Goal: Task Accomplishment & Management: Use online tool/utility

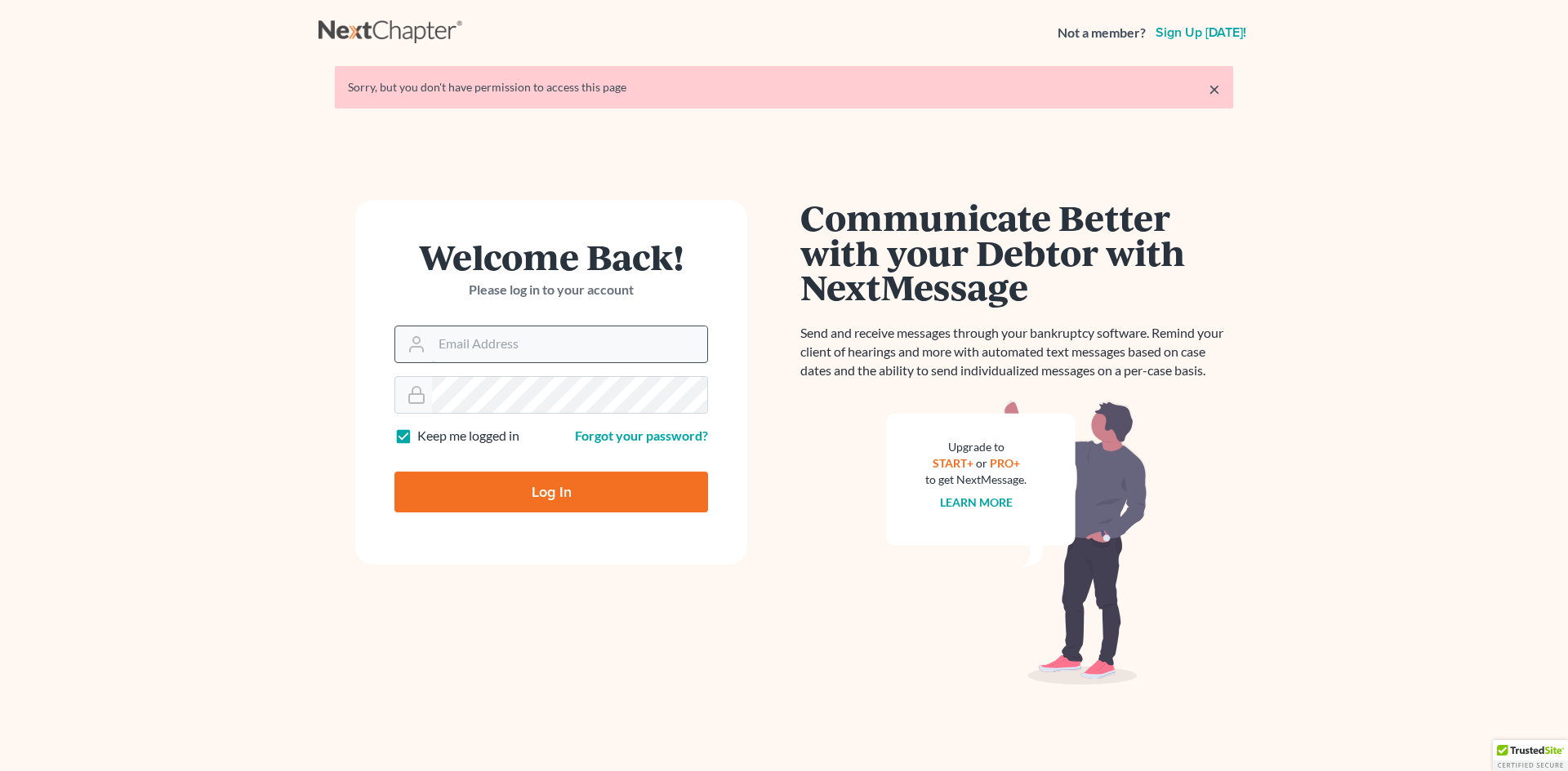
click at [492, 350] on input "Email Address" at bounding box center [570, 344] width 276 height 36
type input "[PERSON_NAME][EMAIL_ADDRESS][DOMAIN_NAME]"
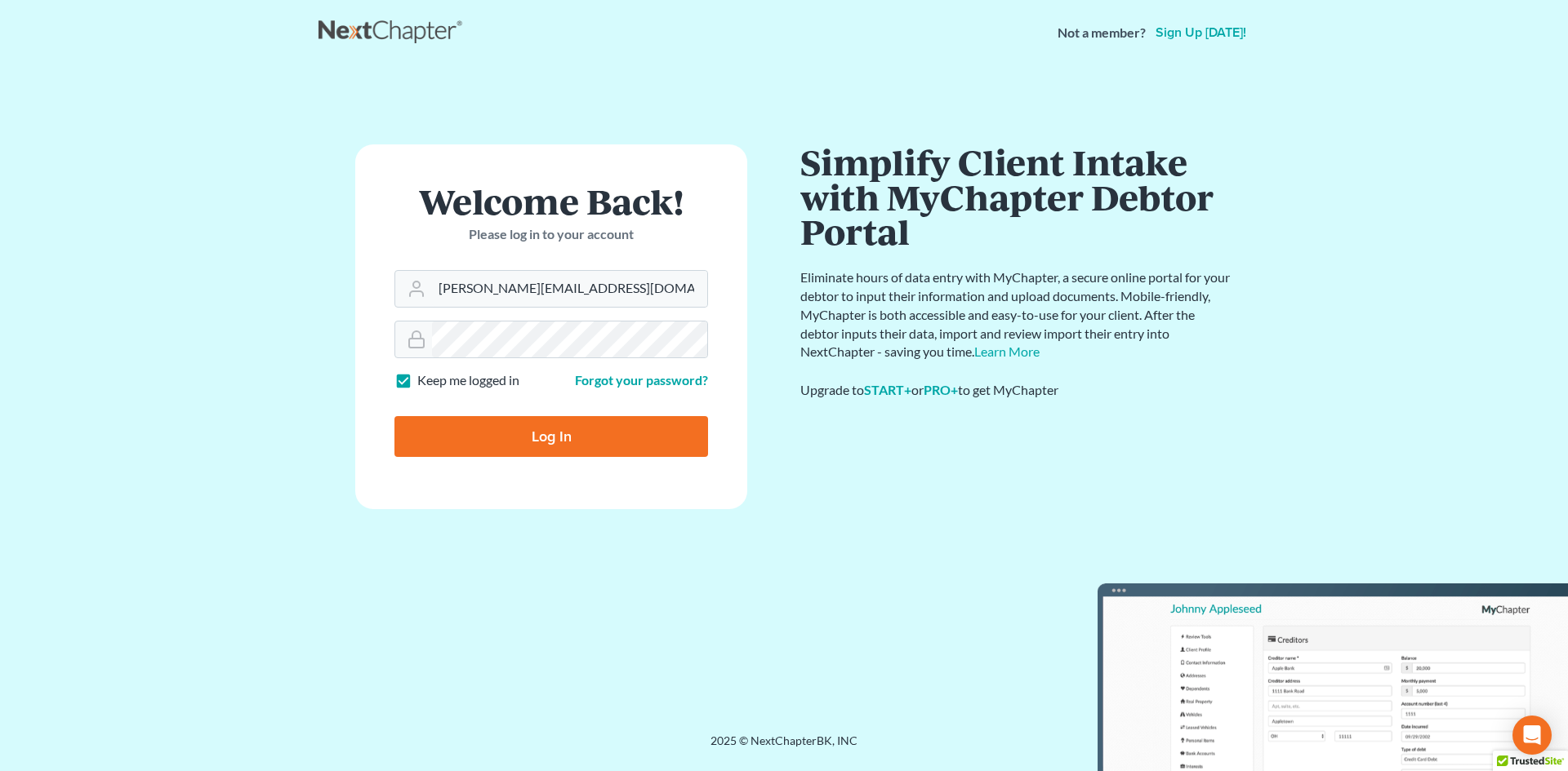
click at [520, 459] on form "Welcome Back! Please log in to your account Email Address [PERSON_NAME][EMAIL_A…" at bounding box center [551, 327] width 392 height 365
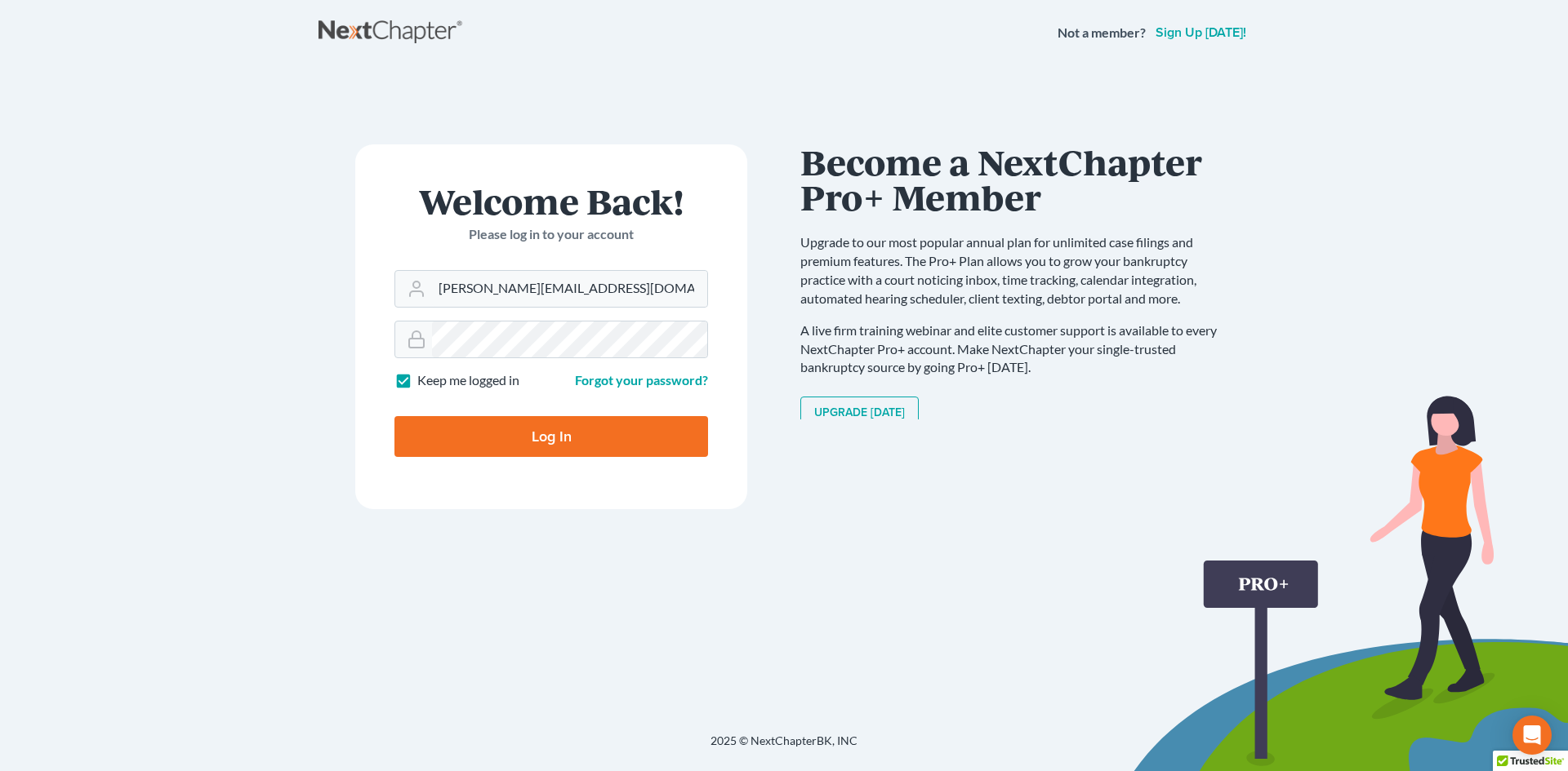
click at [528, 437] on input "Log In" at bounding box center [551, 436] width 313 height 41
type input "Thinking..."
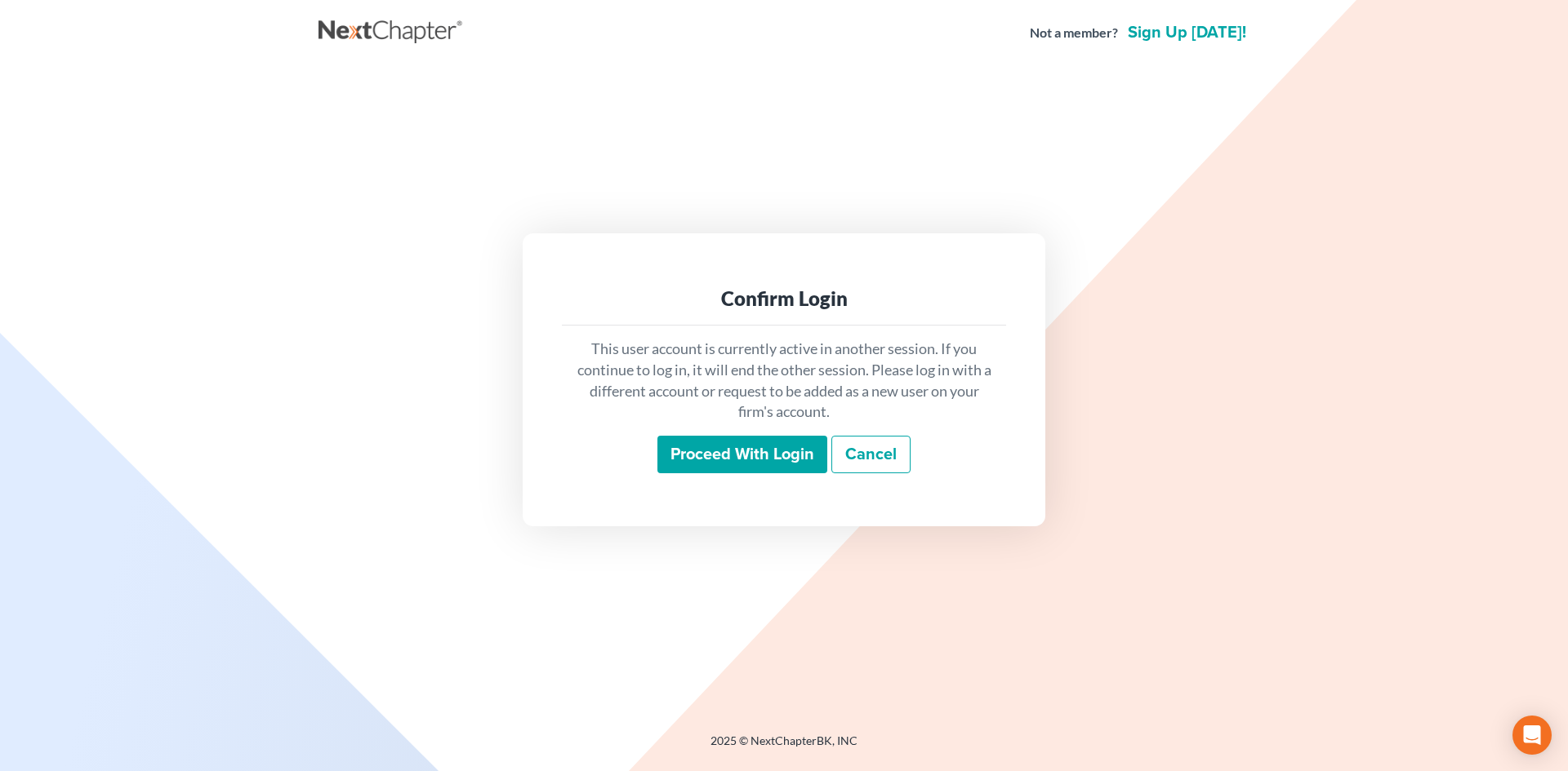
click at [755, 461] on input "Proceed with login" at bounding box center [742, 455] width 170 height 38
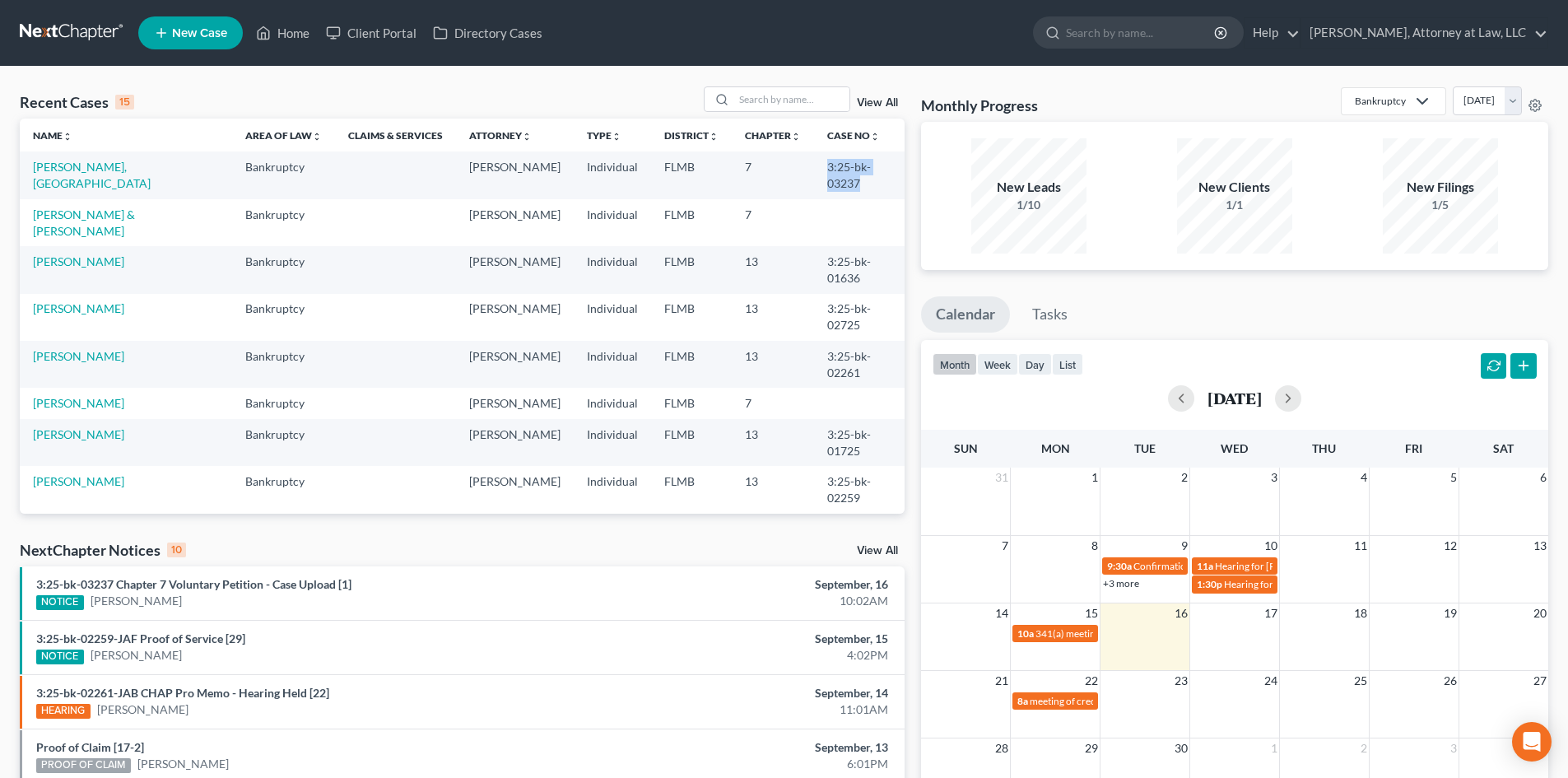
drag, startPoint x: 794, startPoint y: 168, endPoint x: 854, endPoint y: 184, distance: 62.1
click at [854, 184] on td "3:25-bk-03237" at bounding box center [859, 175] width 90 height 47
copy td "3:25-bk-03237"
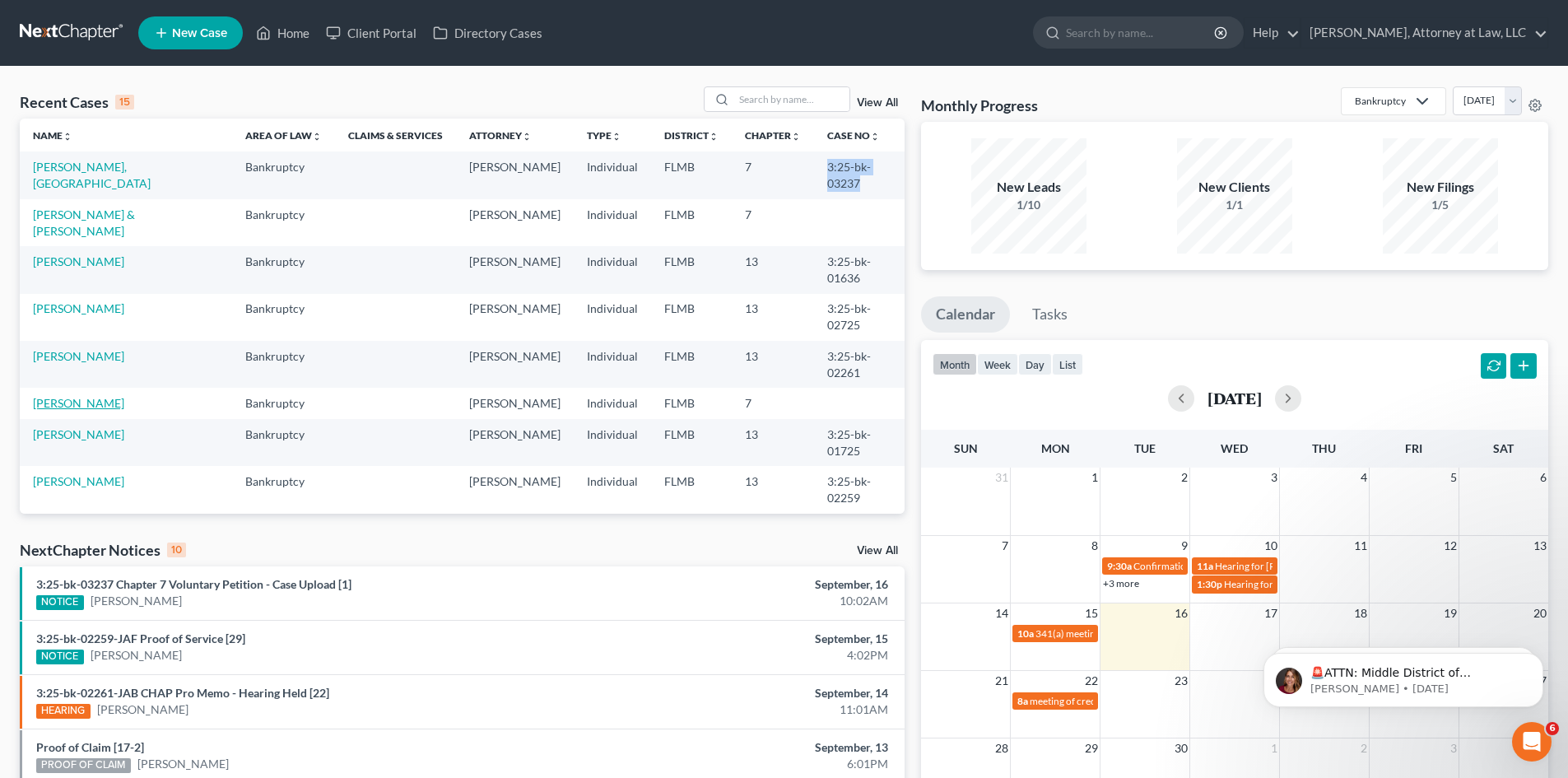
click at [116, 403] on link "[PERSON_NAME]" at bounding box center [79, 403] width 91 height 14
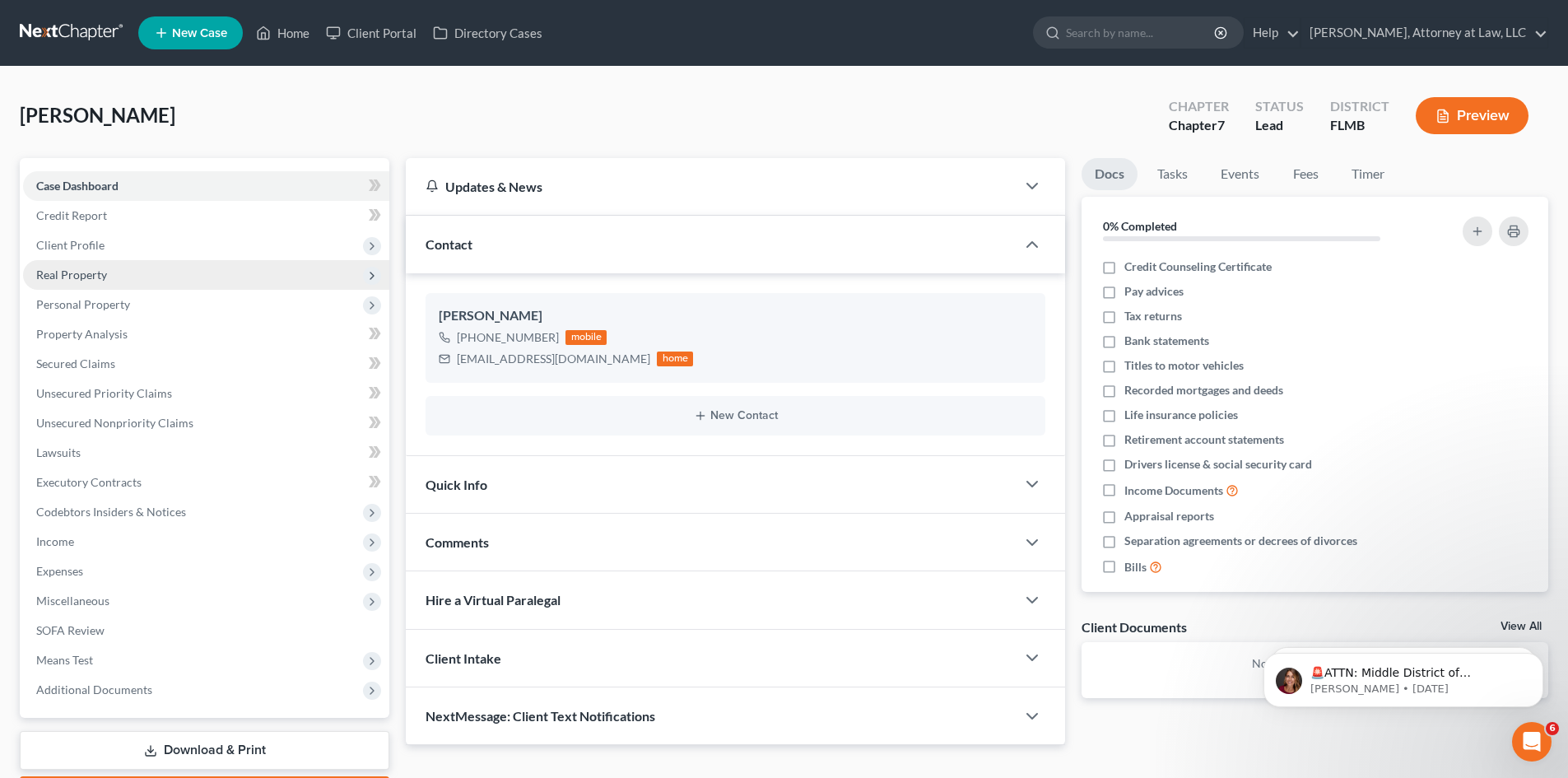
click at [62, 270] on span "Real Property" at bounding box center [72, 275] width 71 height 14
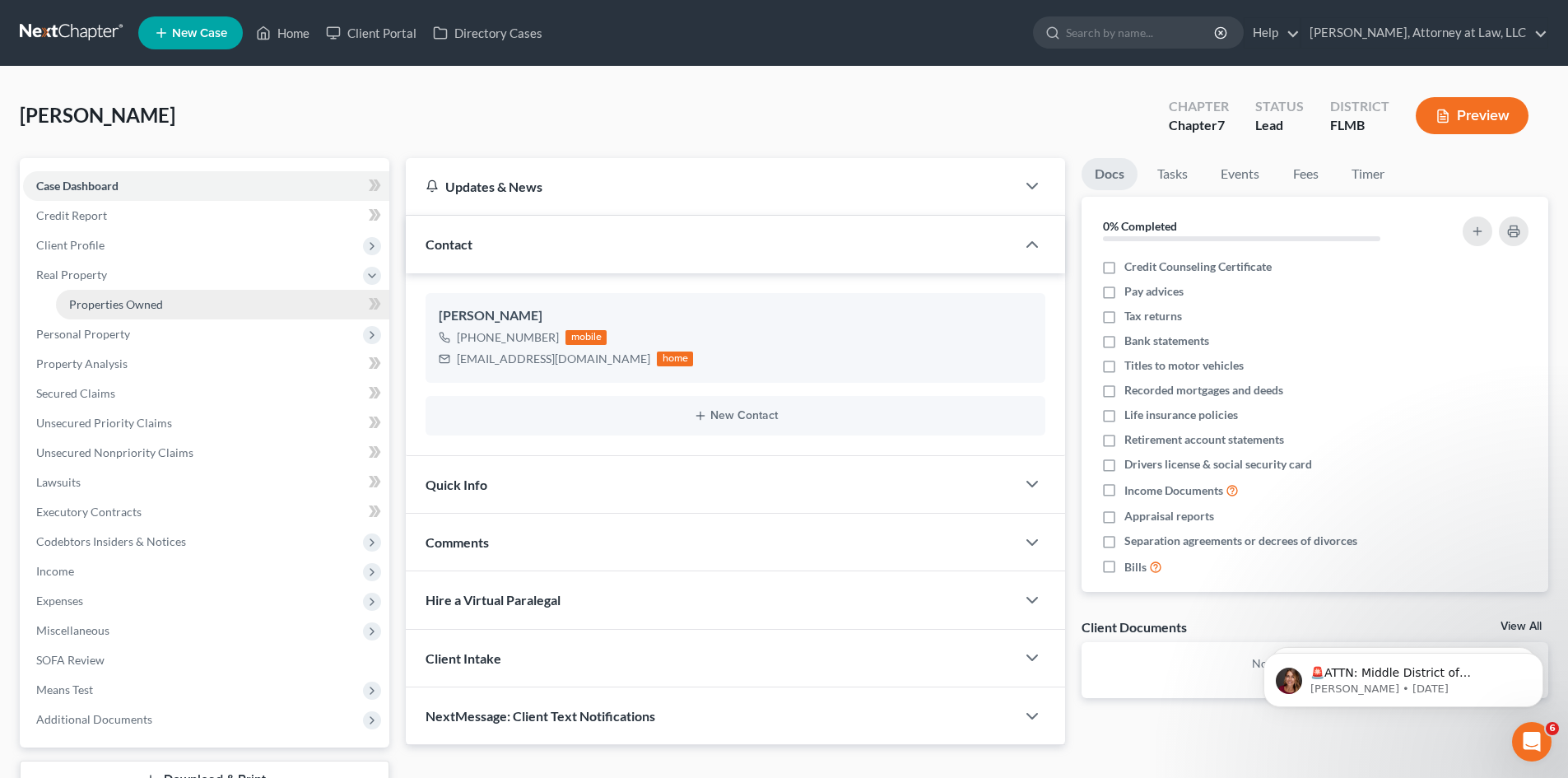
click at [87, 300] on span "Properties Owned" at bounding box center [116, 304] width 94 height 14
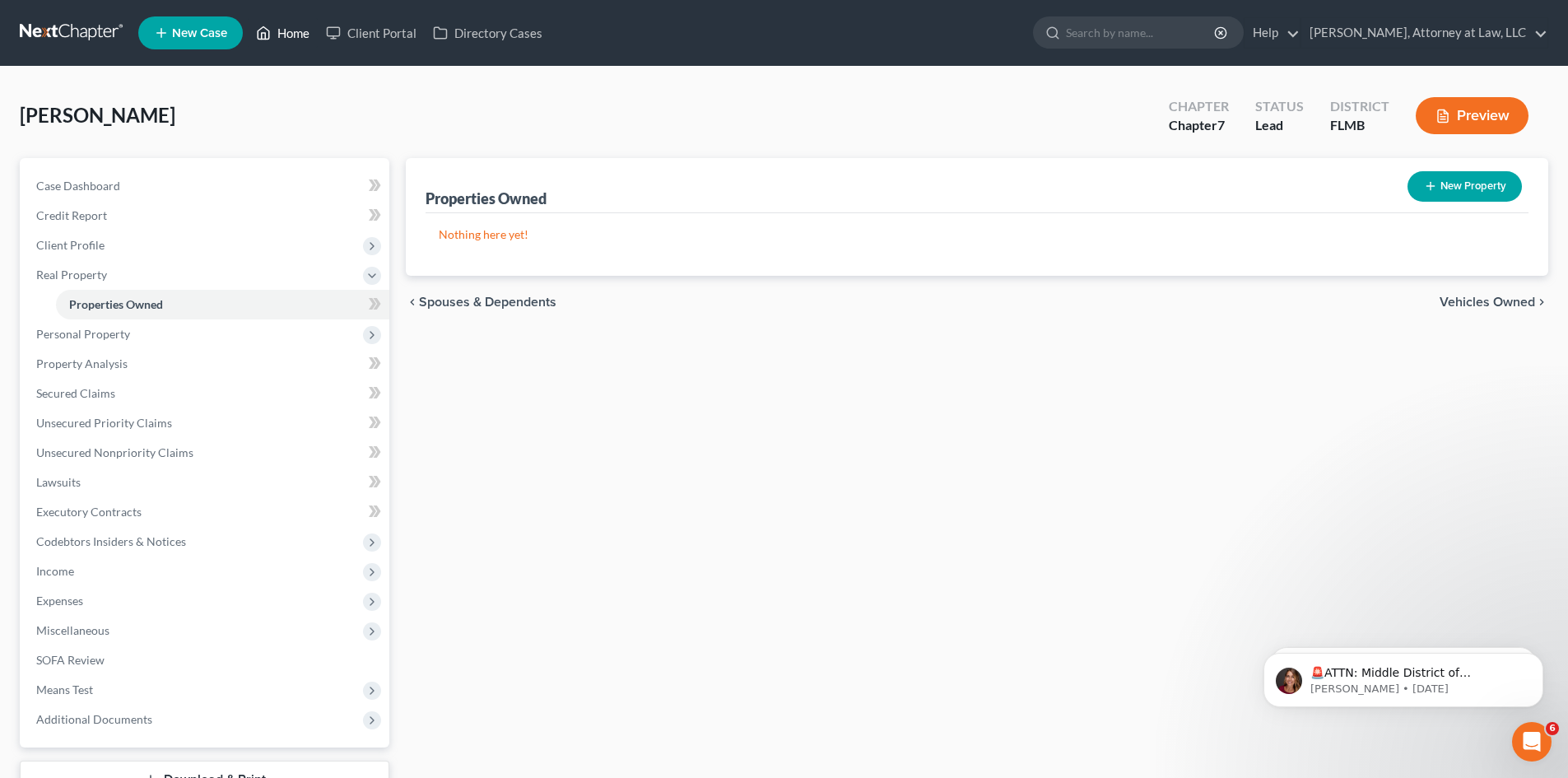
click at [294, 36] on link "Home" at bounding box center [282, 32] width 70 height 30
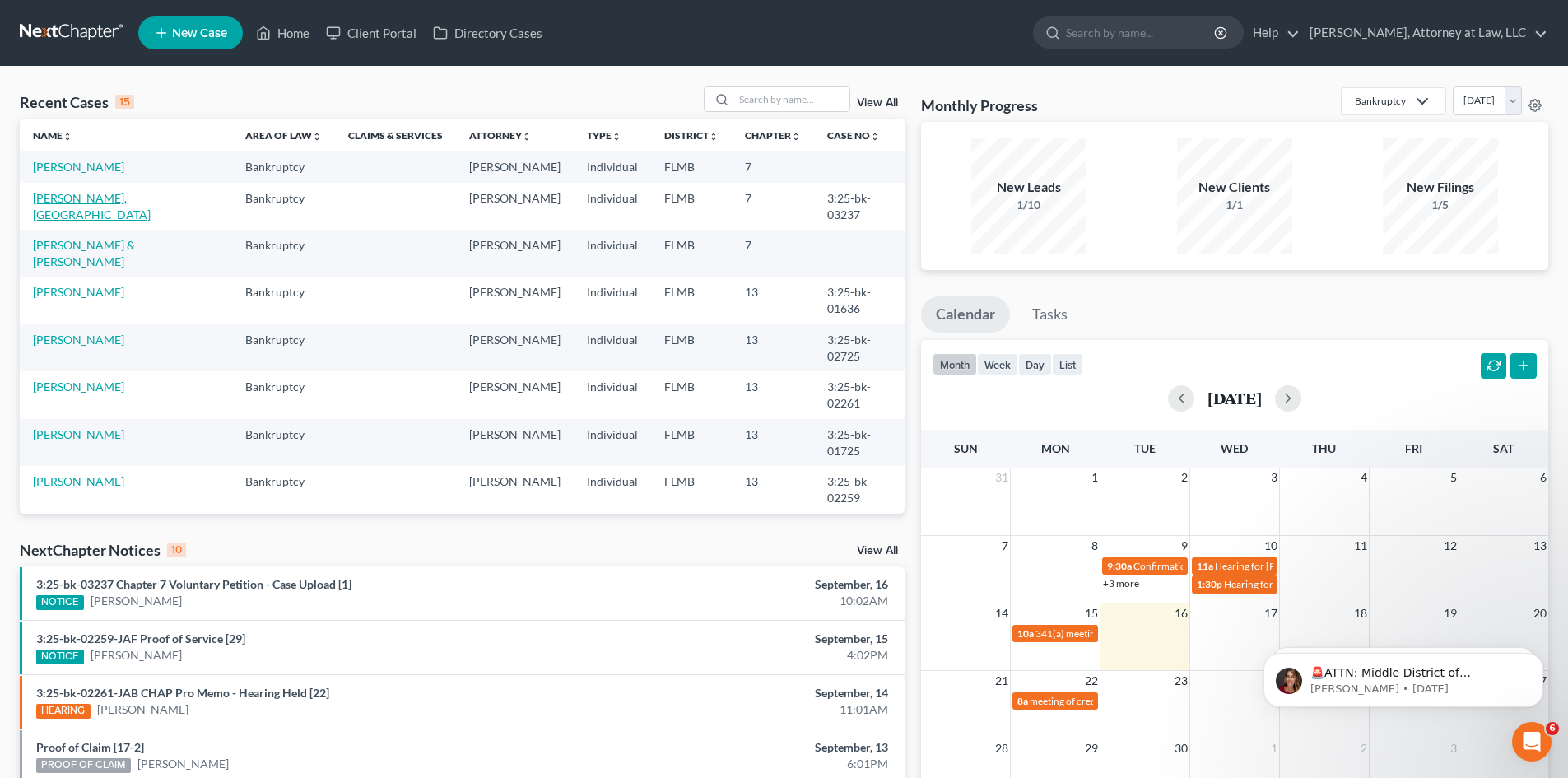
click at [69, 215] on link "[PERSON_NAME], [GEOGRAPHIC_DATA]" at bounding box center [91, 206] width 117 height 30
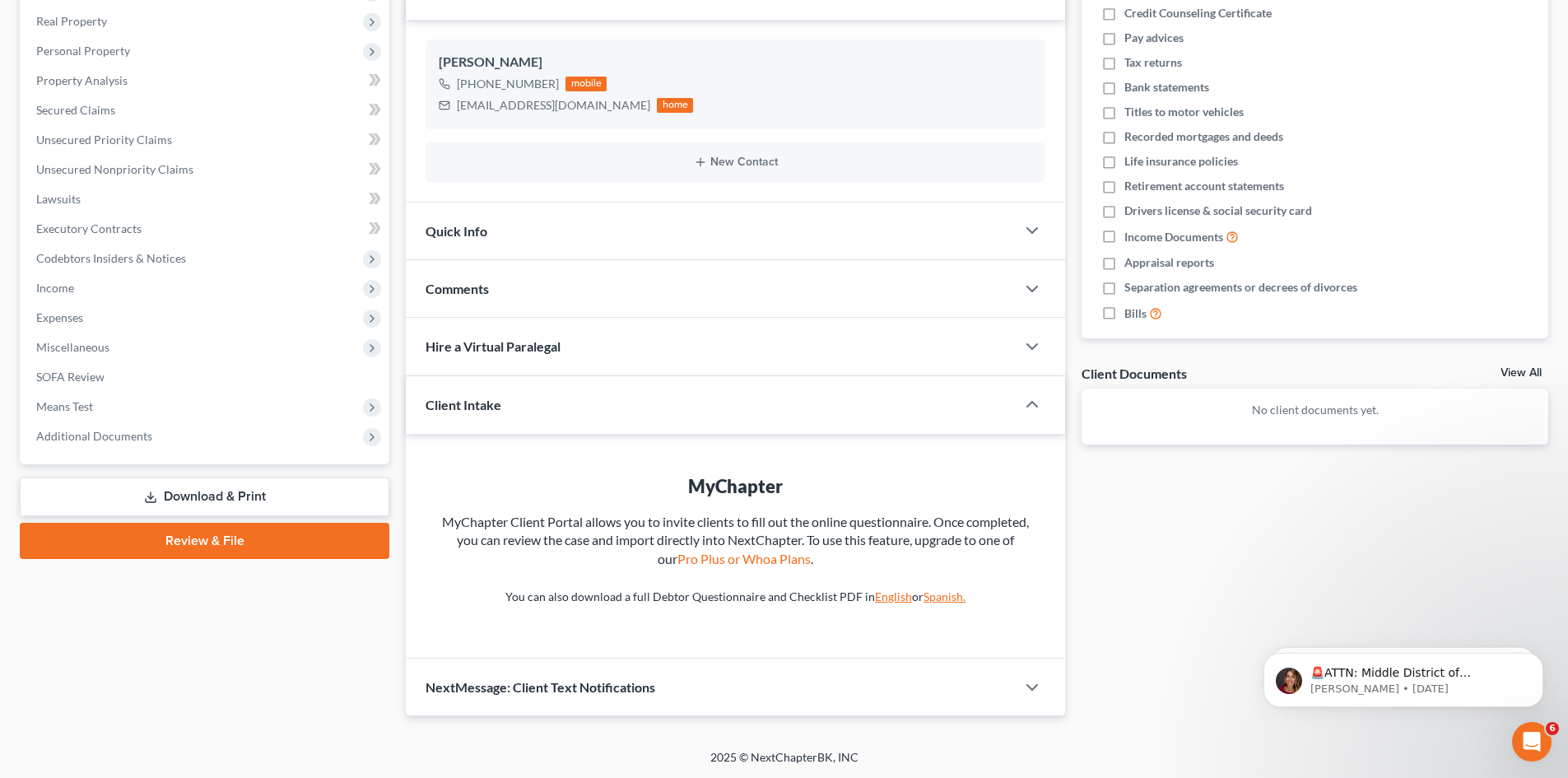
scroll to position [254, 0]
click at [68, 405] on span "Means Test" at bounding box center [64, 405] width 57 height 14
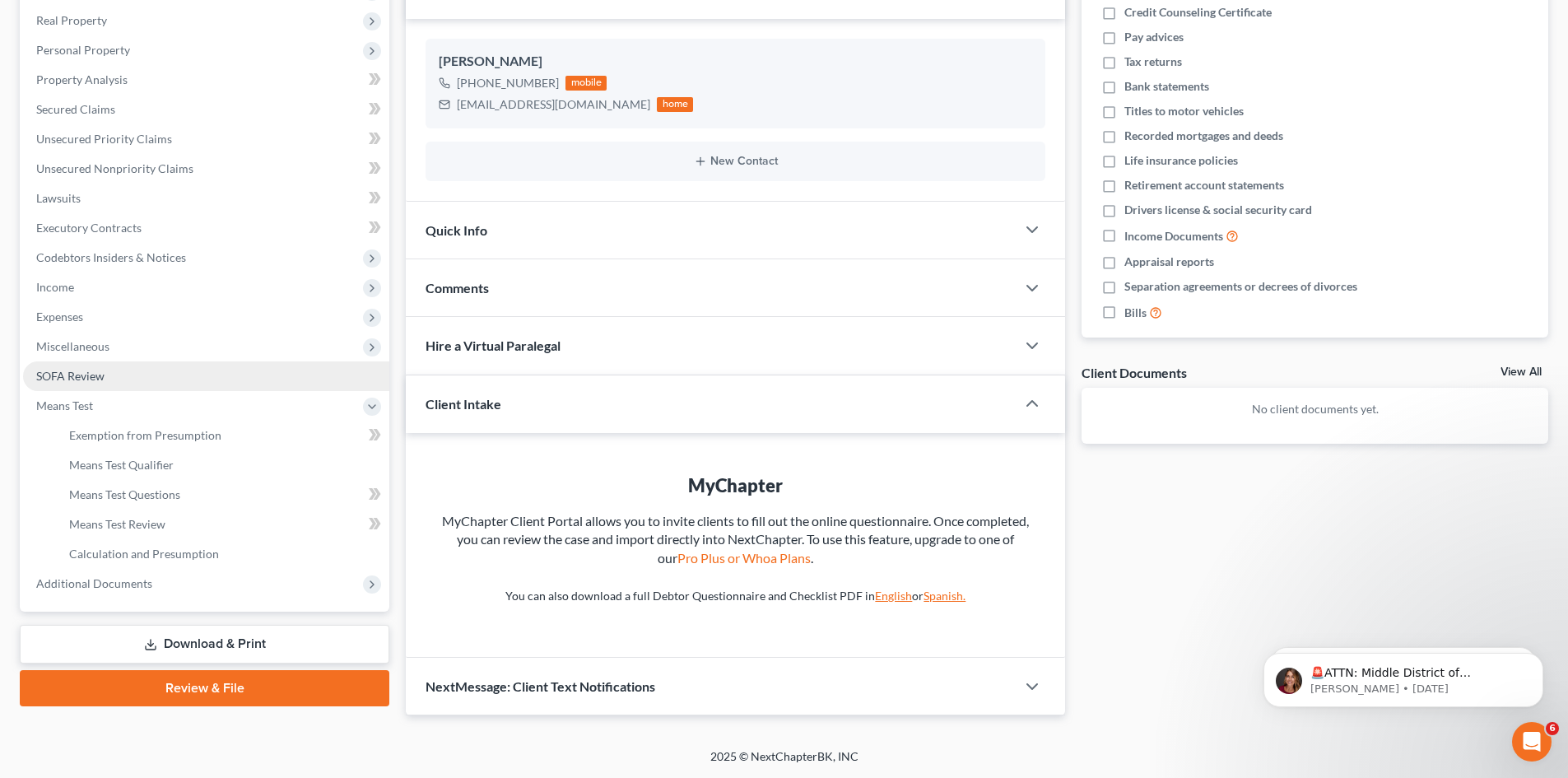
click at [47, 377] on span "SOFA Review" at bounding box center [70, 376] width 68 height 14
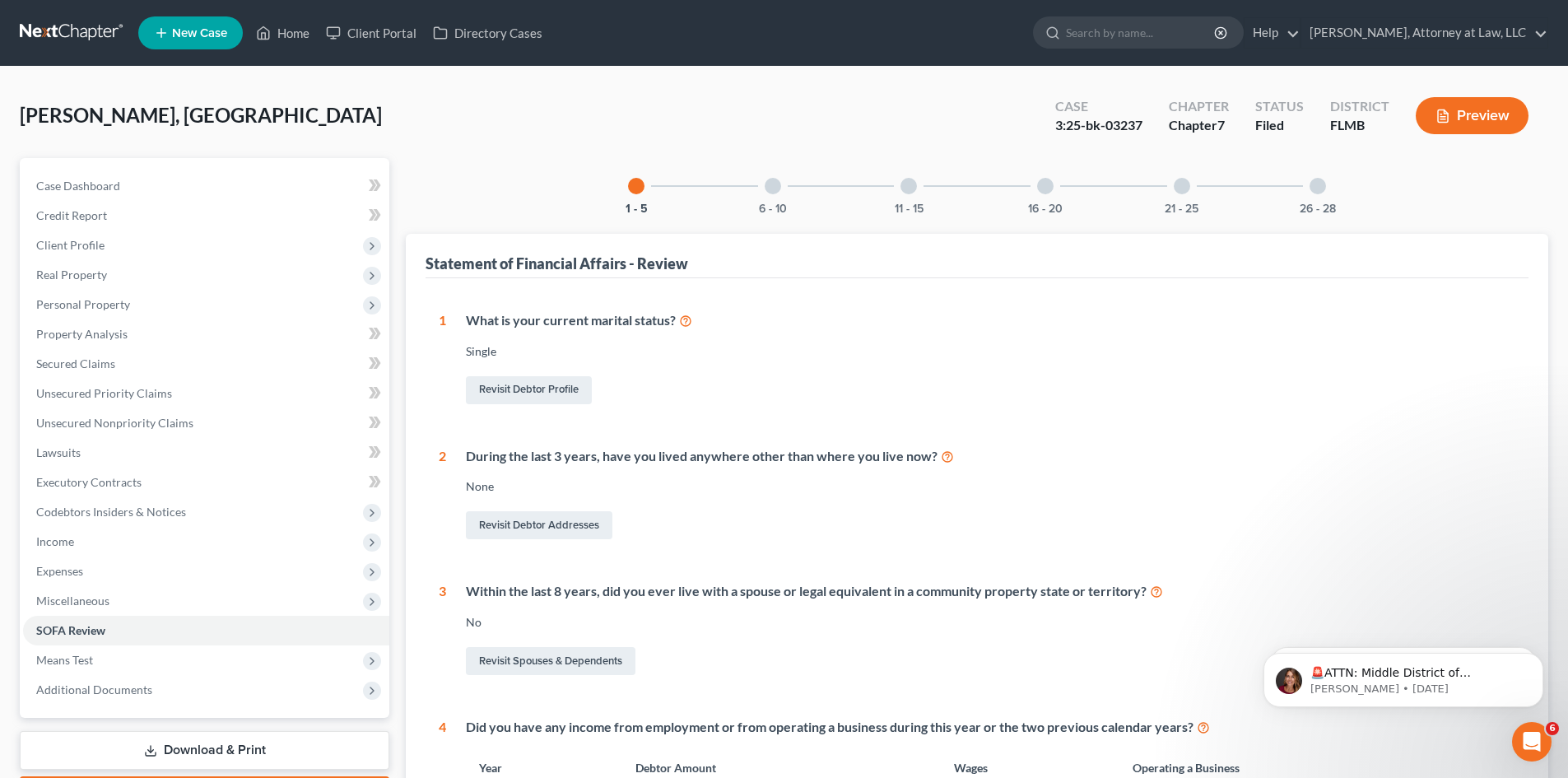
click at [772, 183] on div at bounding box center [773, 187] width 17 height 17
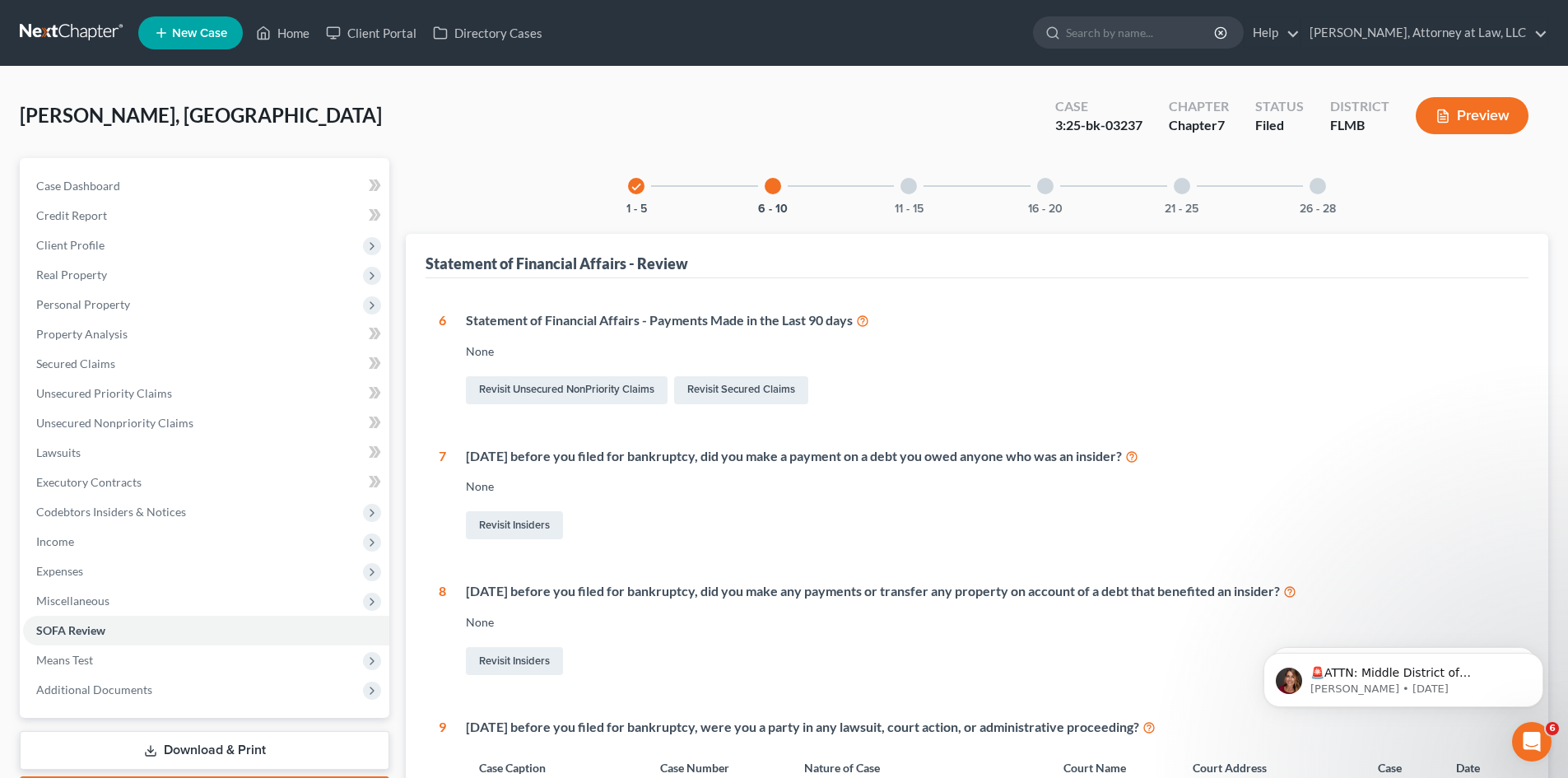
click at [903, 188] on div at bounding box center [909, 187] width 17 height 17
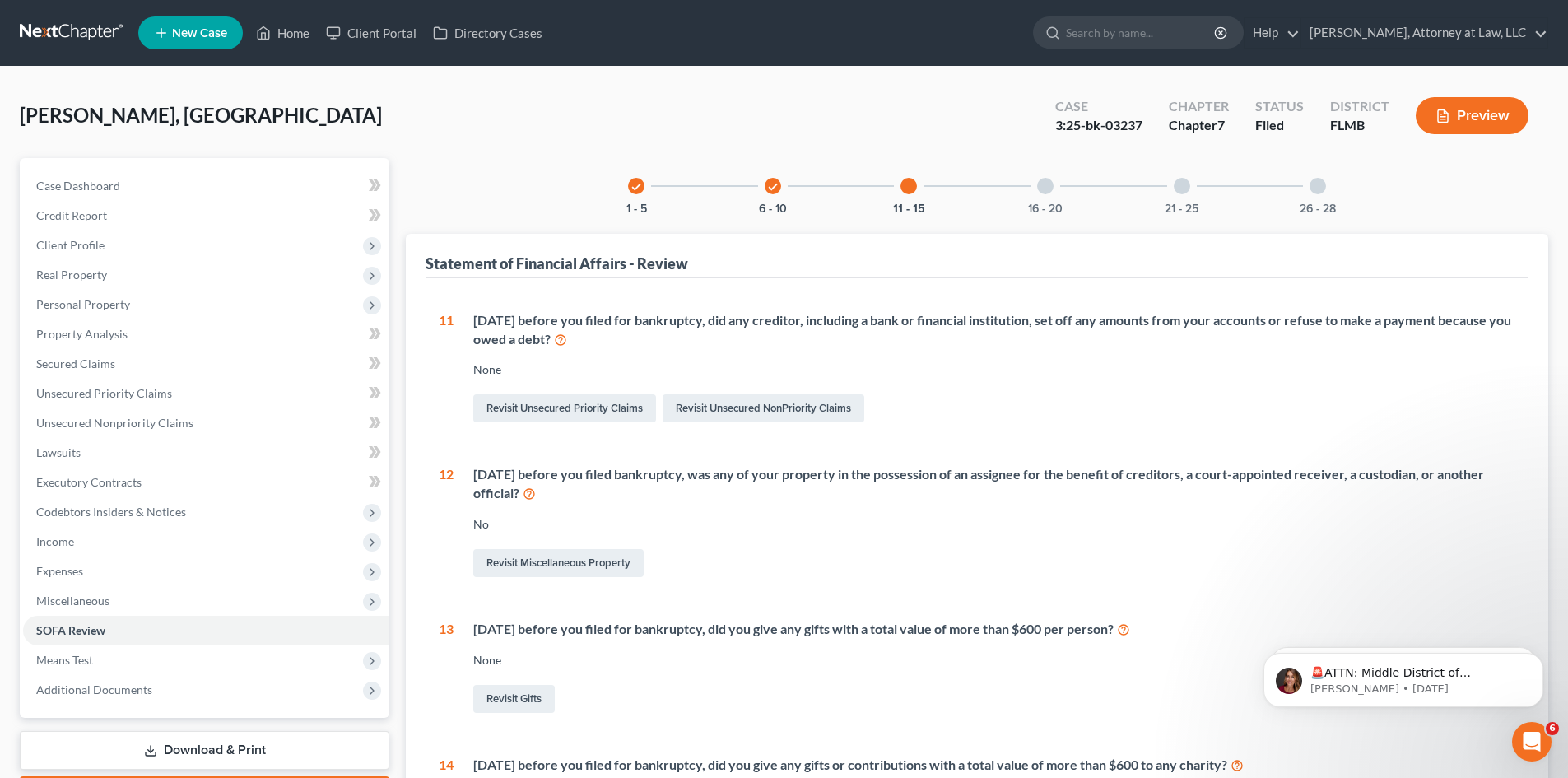
click at [1042, 190] on div at bounding box center [1046, 187] width 17 height 17
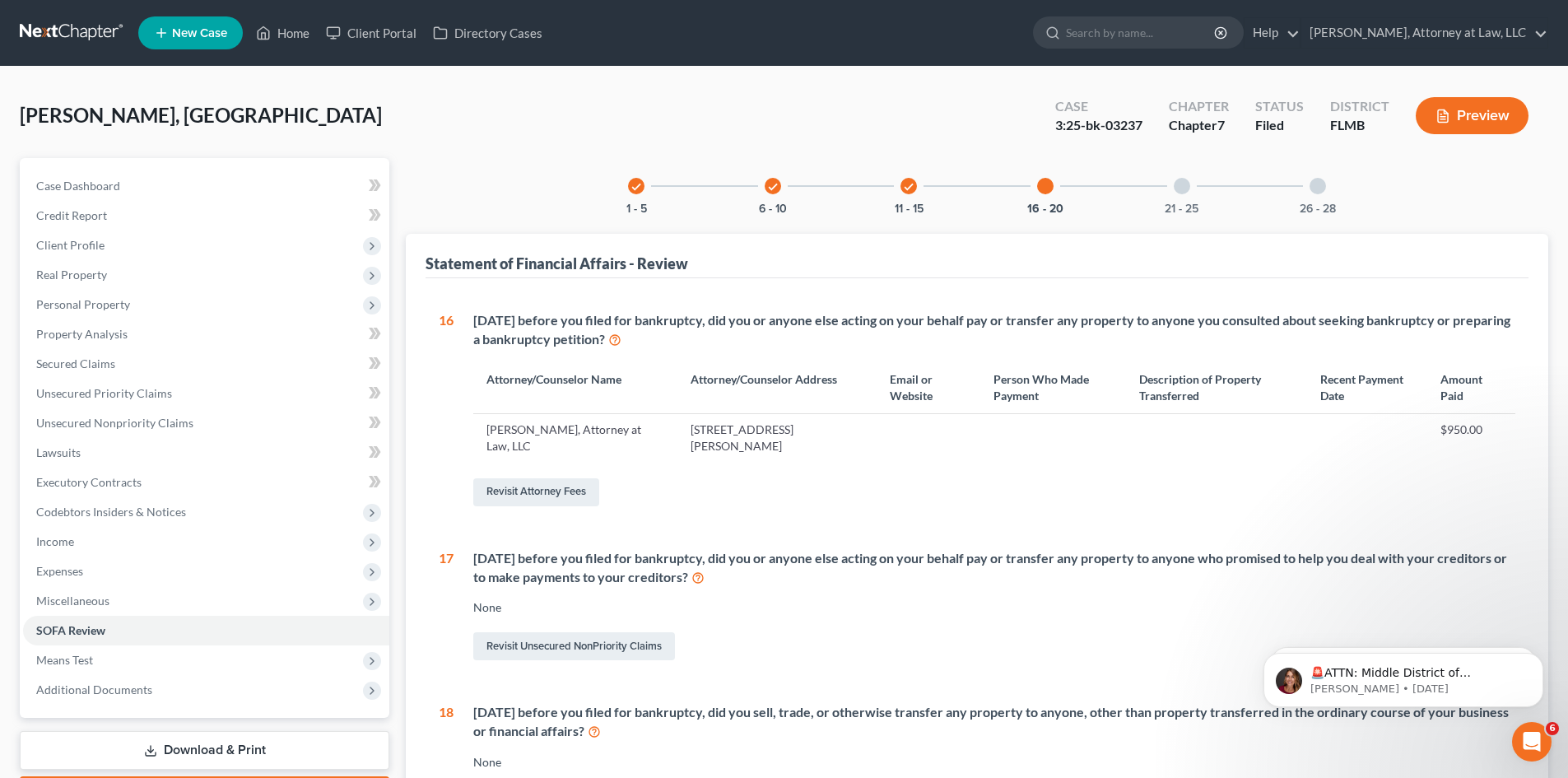
click at [1188, 191] on div at bounding box center [1182, 187] width 17 height 17
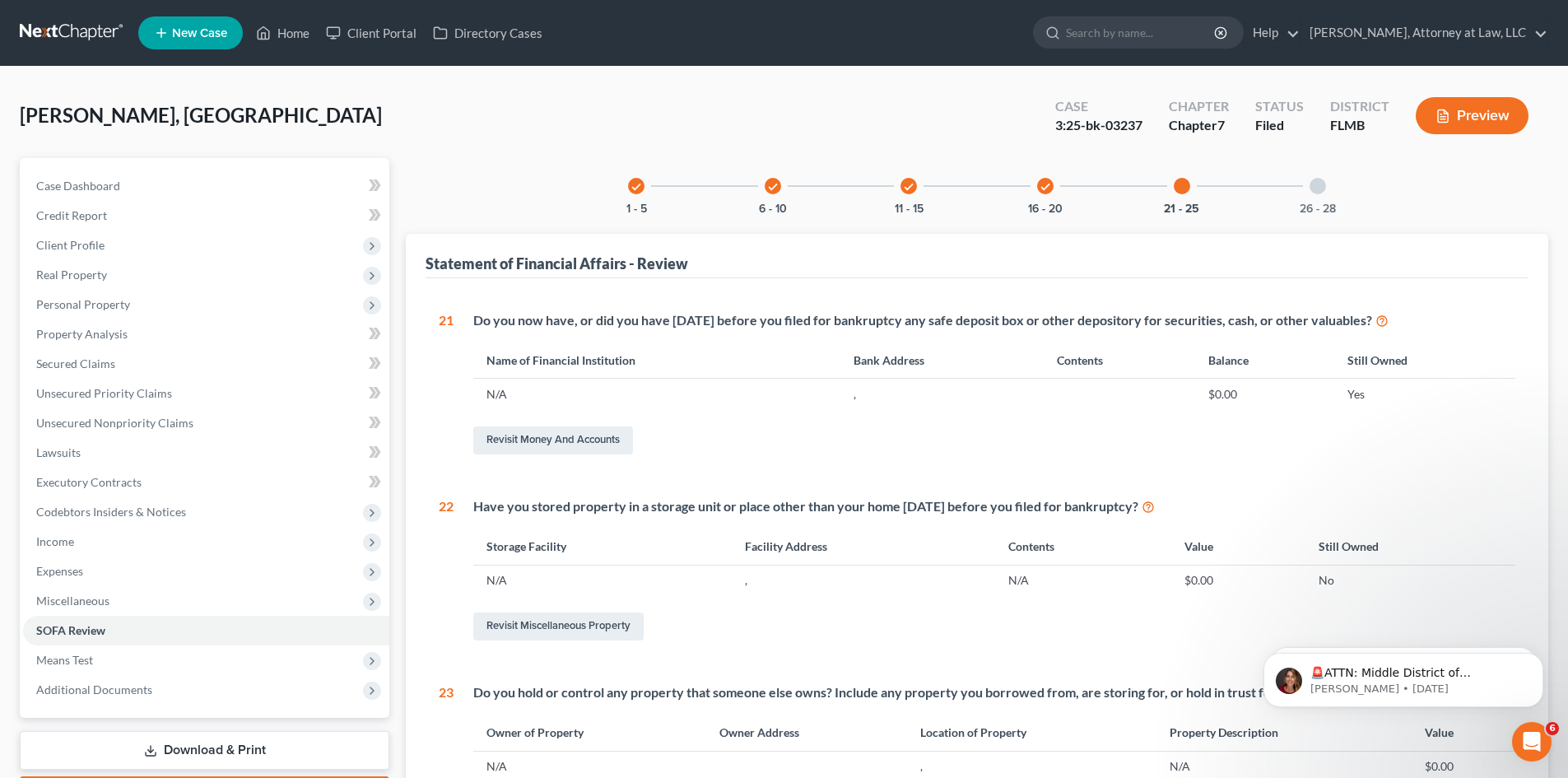
click at [1321, 184] on div at bounding box center [1318, 187] width 17 height 17
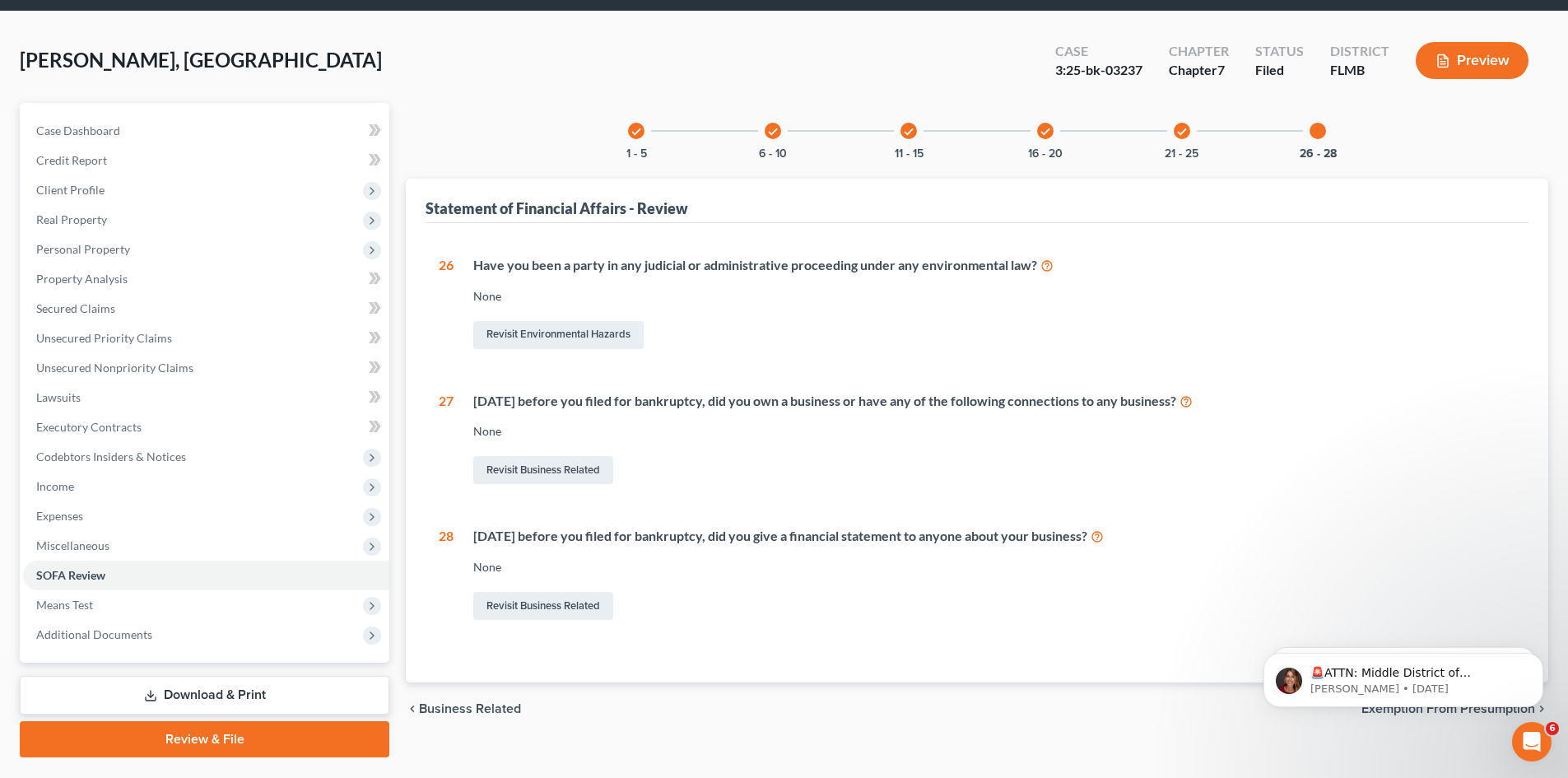
scroll to position [97, 0]
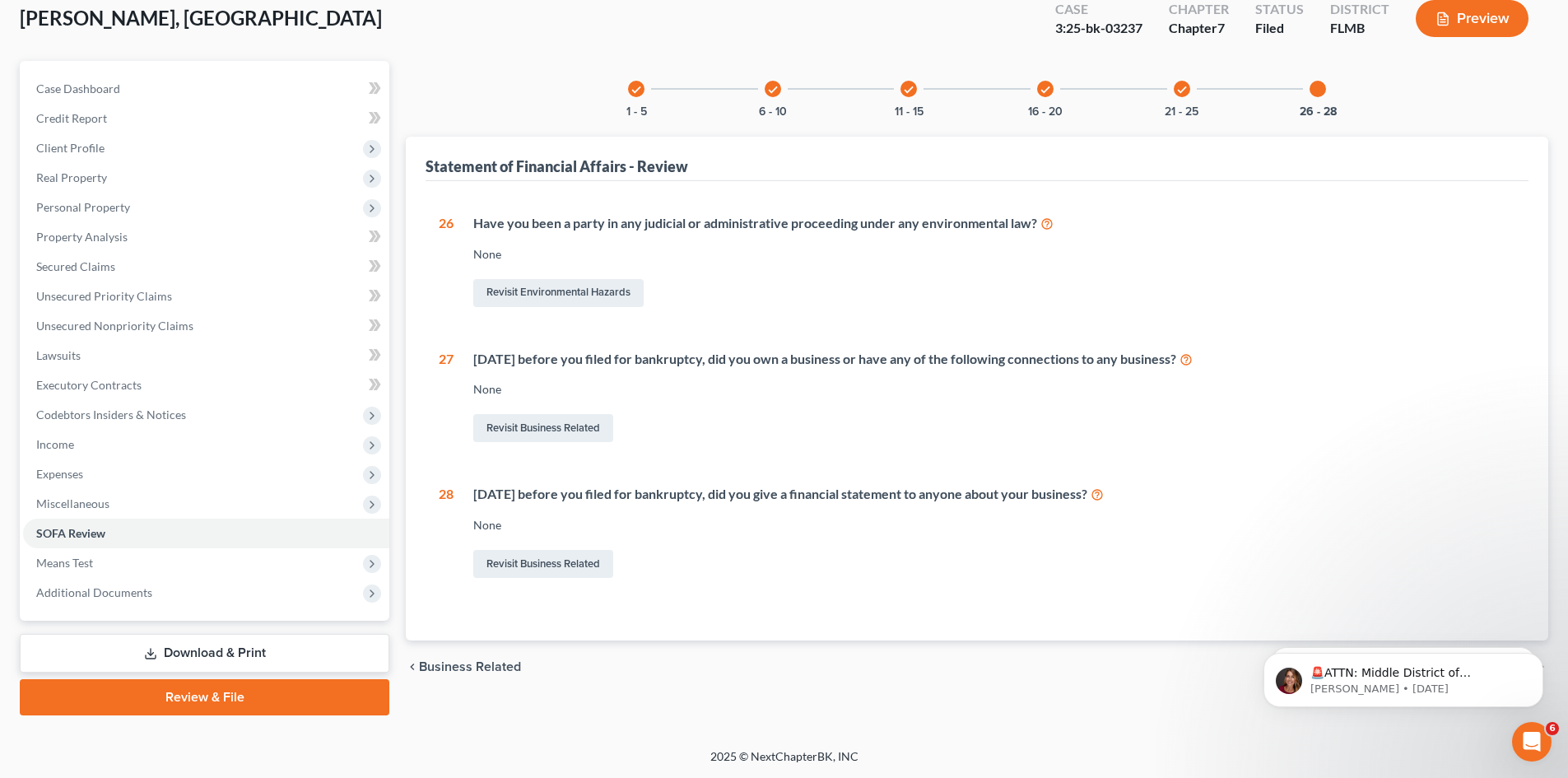
click at [637, 88] on icon "check" at bounding box center [637, 90] width 12 height 12
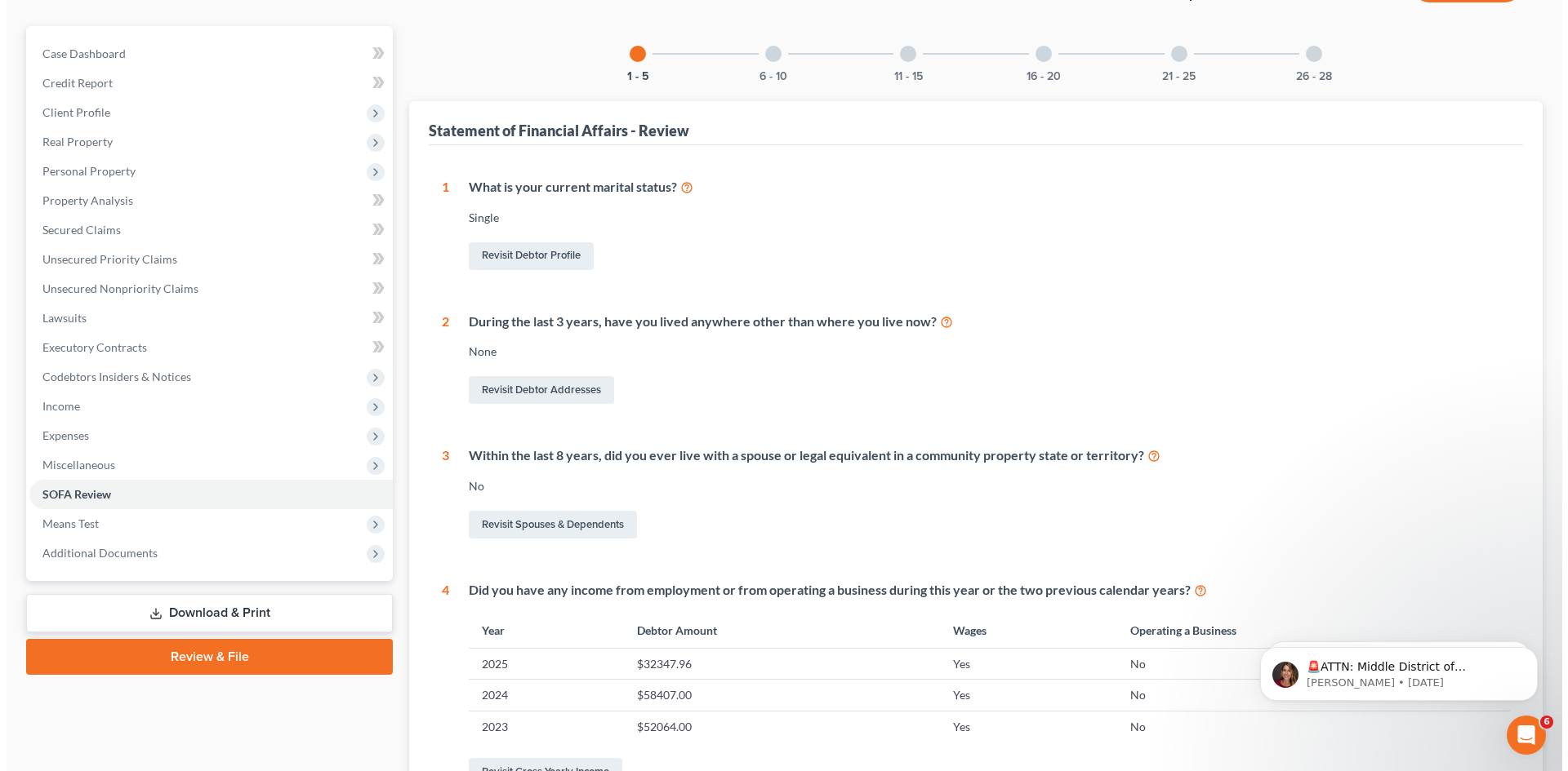
scroll to position [0, 0]
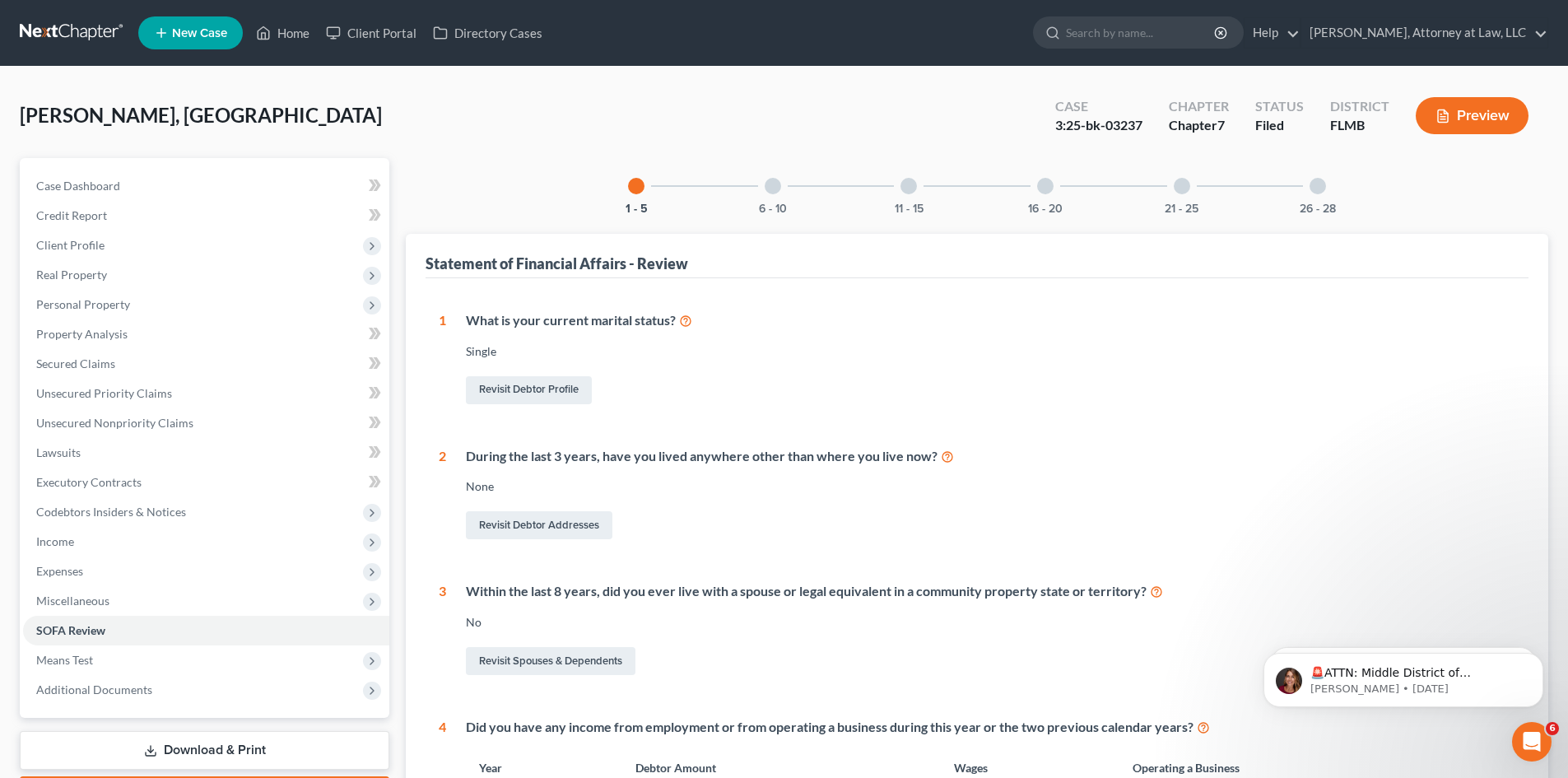
click at [1478, 120] on button "Preview" at bounding box center [1473, 116] width 113 height 37
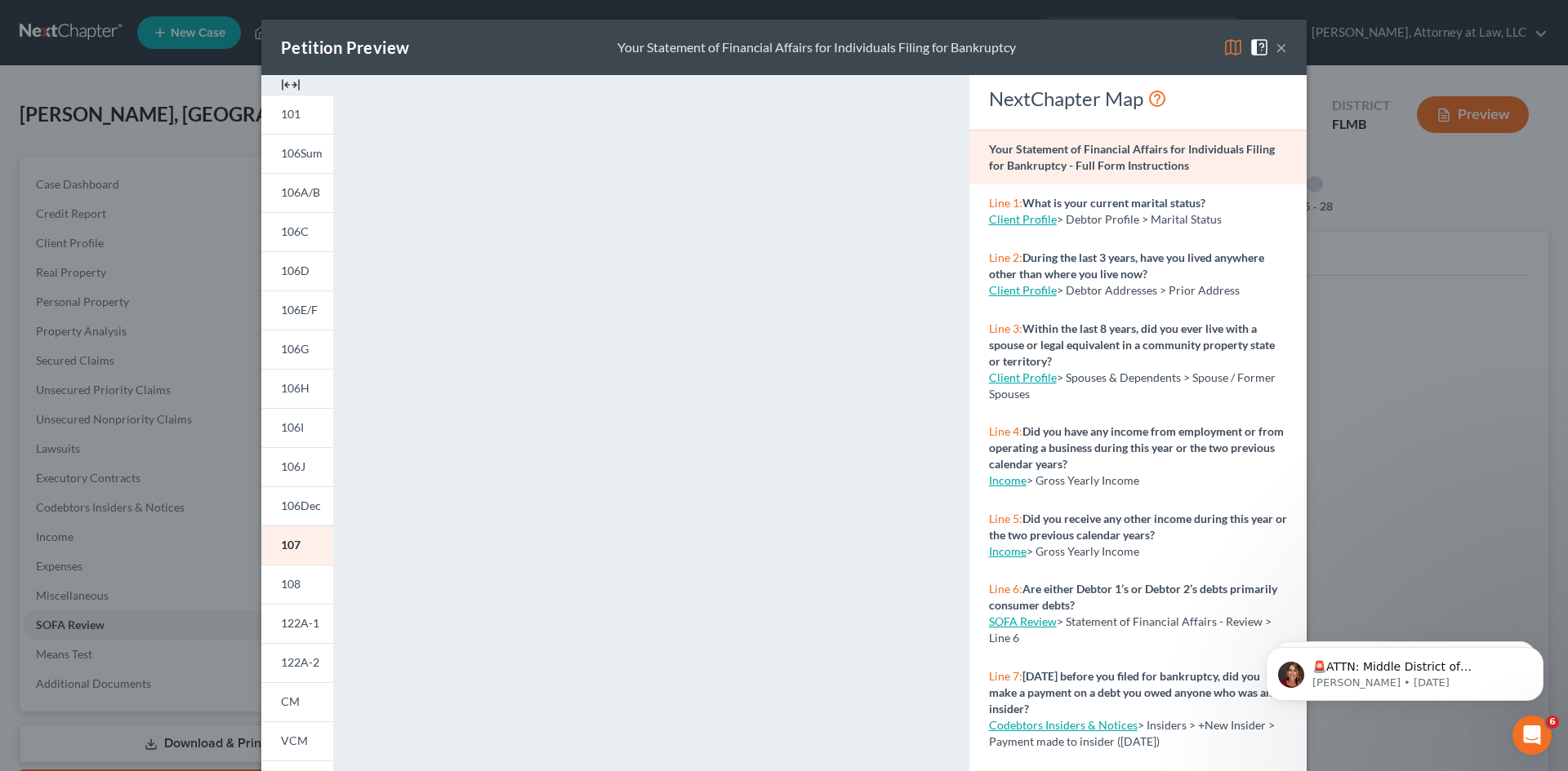
click at [1277, 44] on button "×" at bounding box center [1282, 47] width 12 height 19
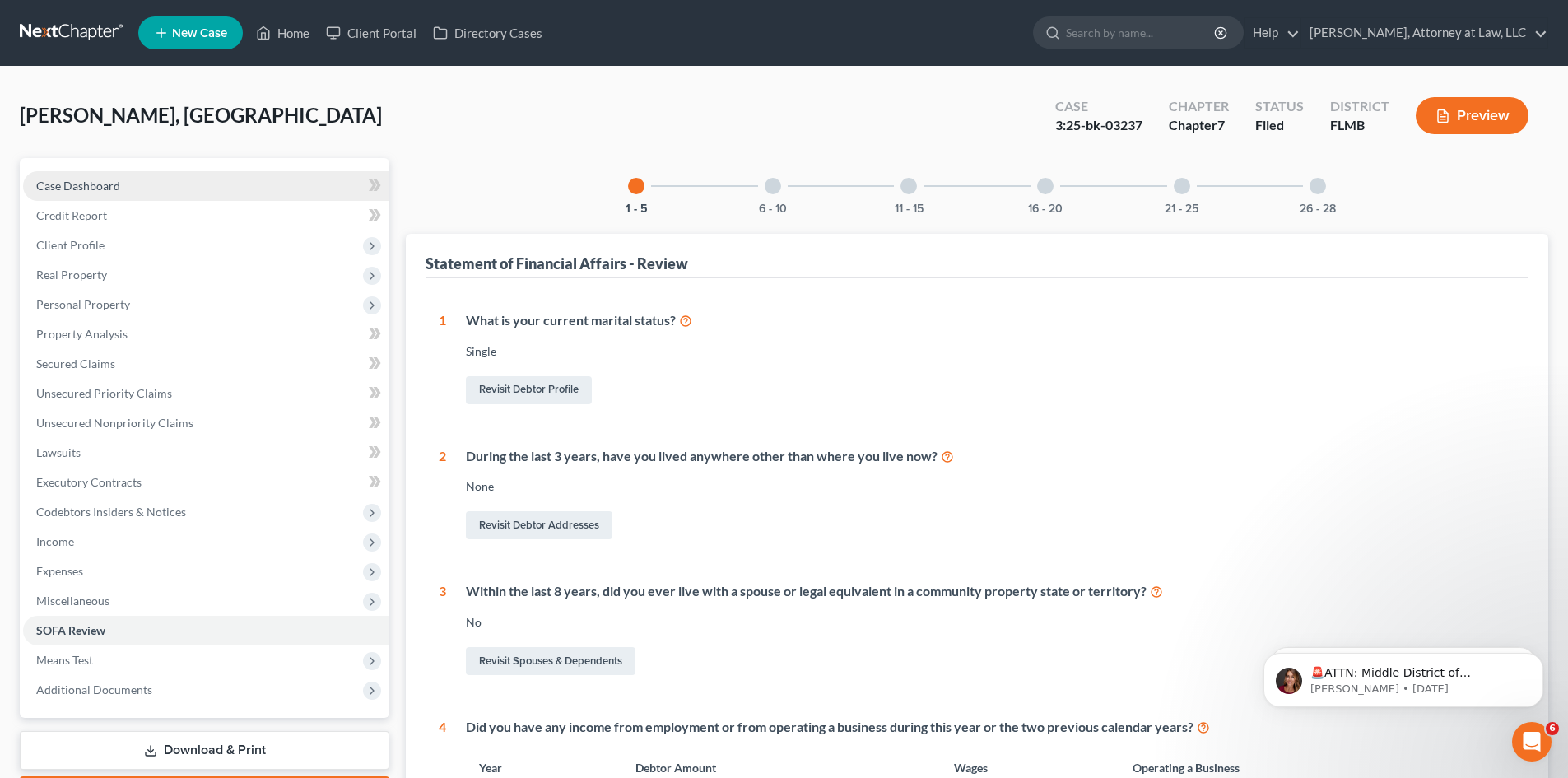
click at [111, 182] on span "Case Dashboard" at bounding box center [78, 186] width 84 height 14
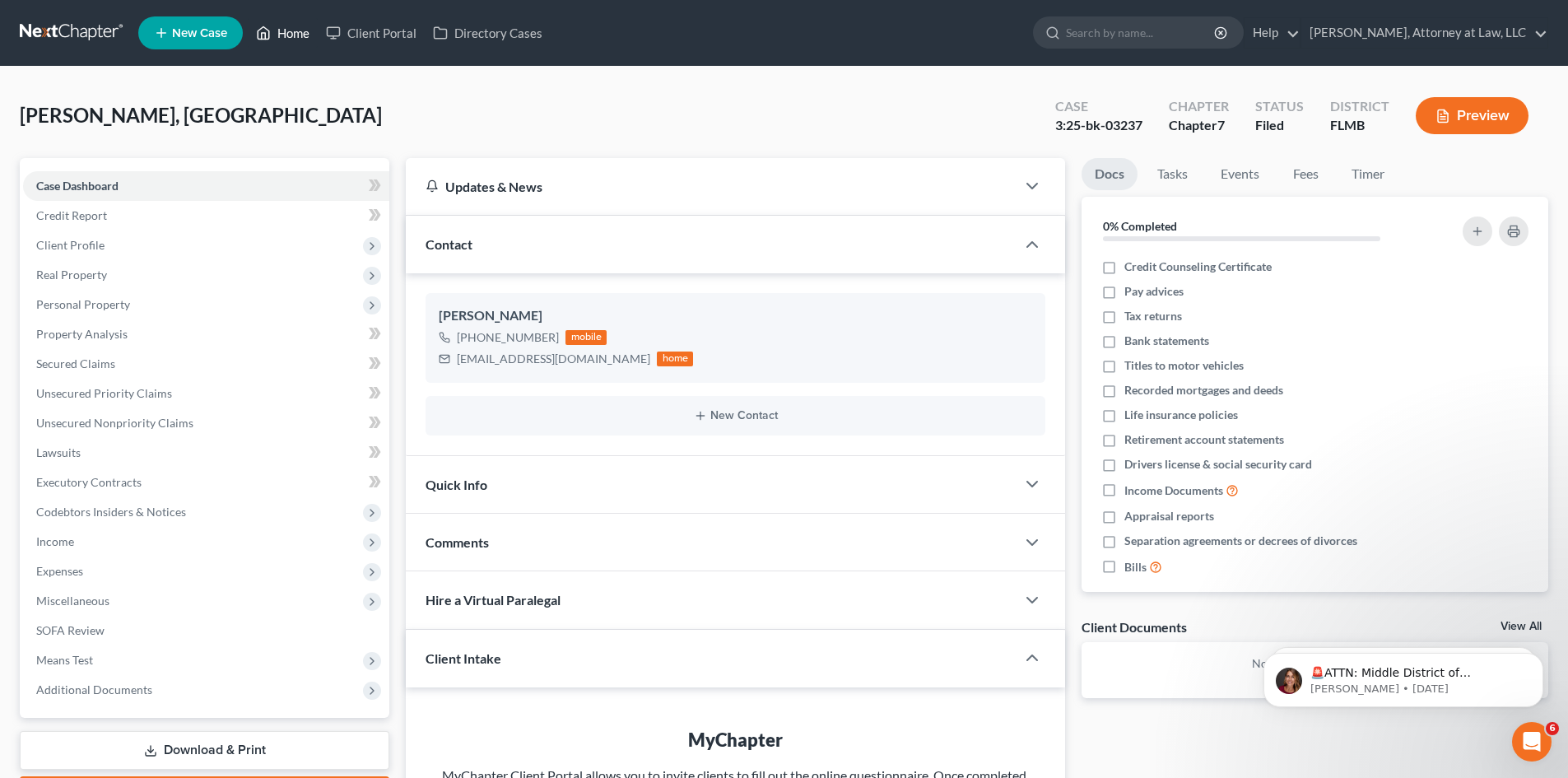
click at [289, 31] on link "Home" at bounding box center [282, 32] width 70 height 30
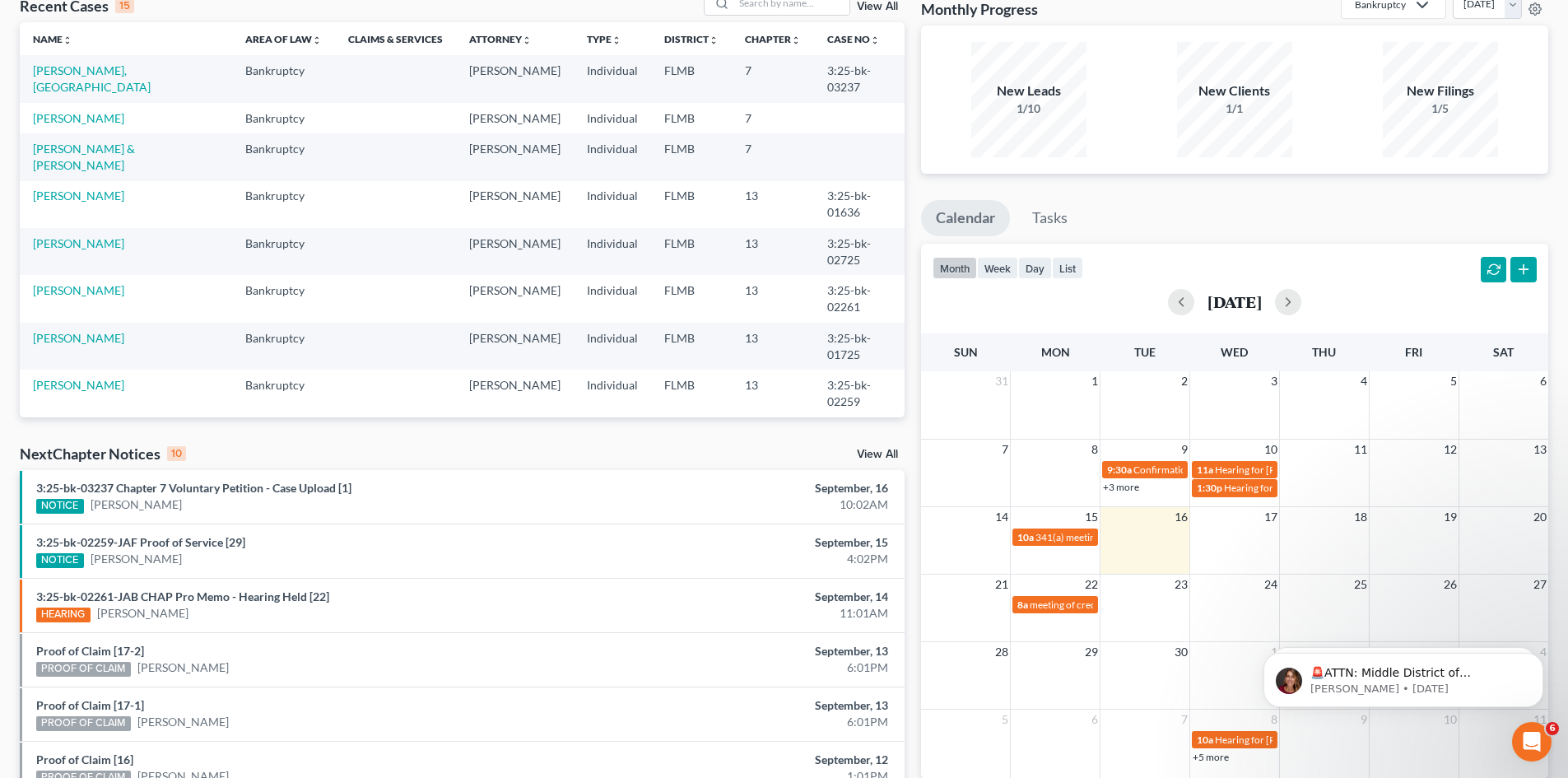
scroll to position [248, 0]
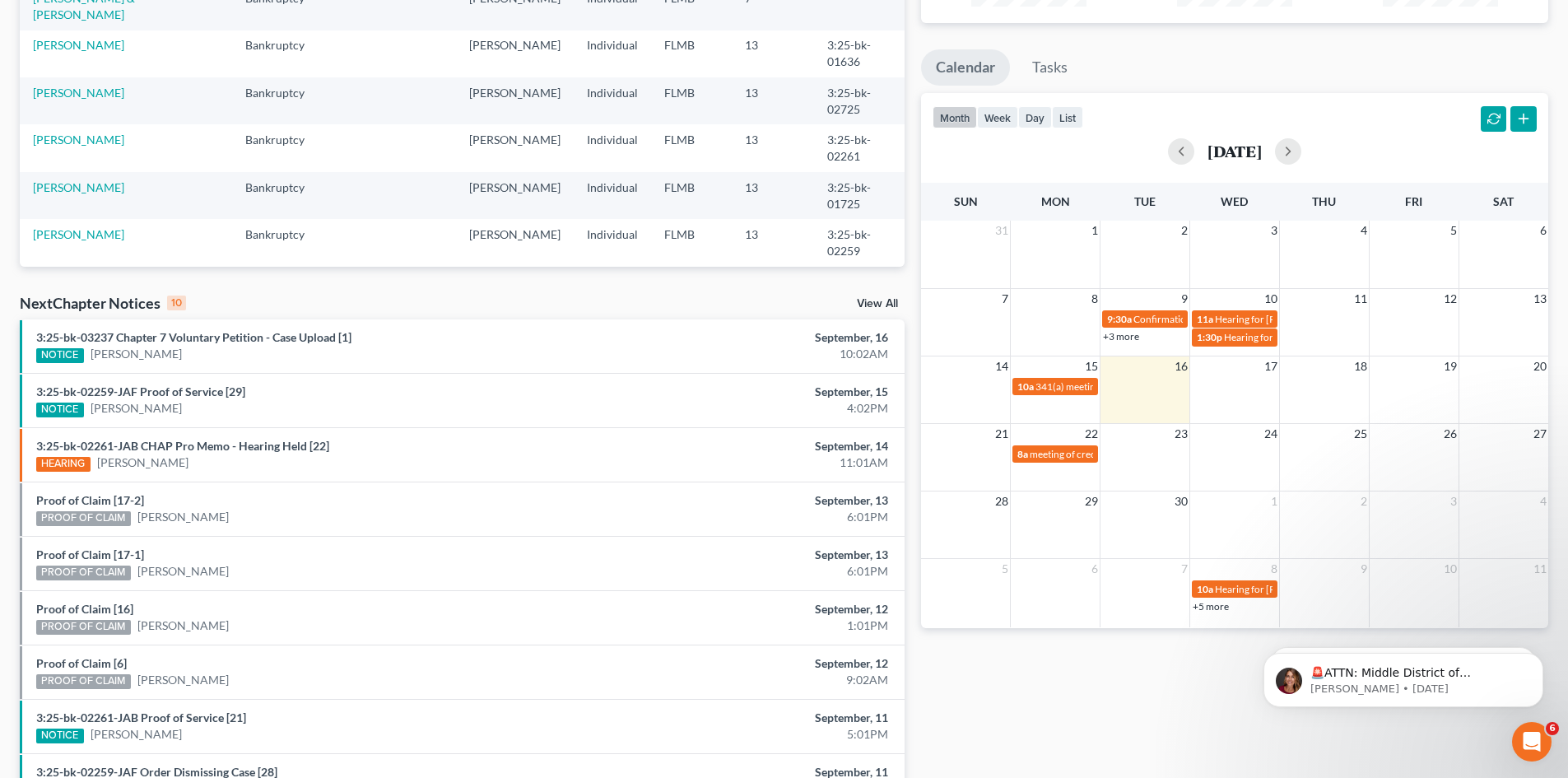
click at [1213, 608] on link "+5 more" at bounding box center [1211, 607] width 36 height 13
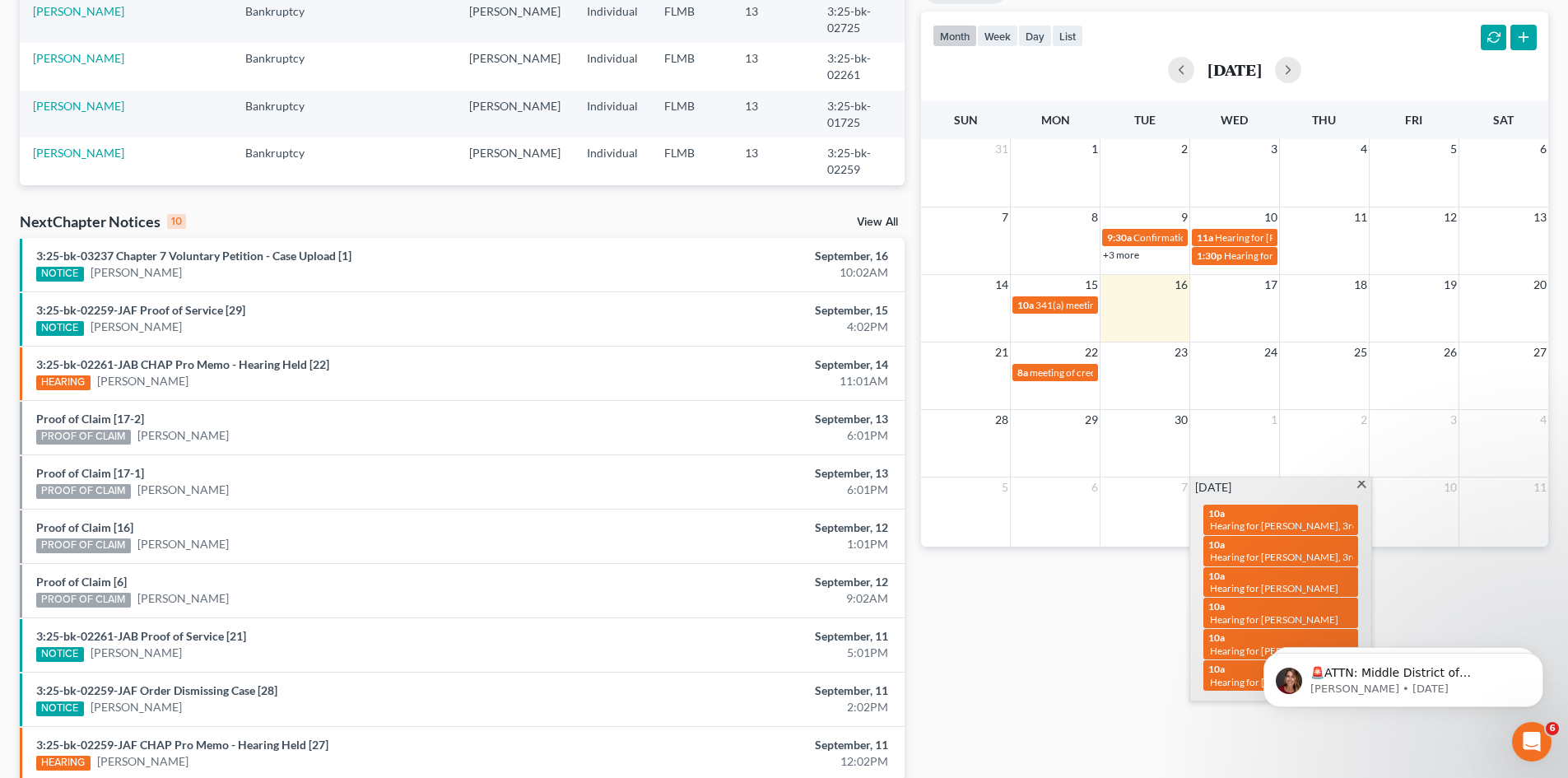
scroll to position [78, 0]
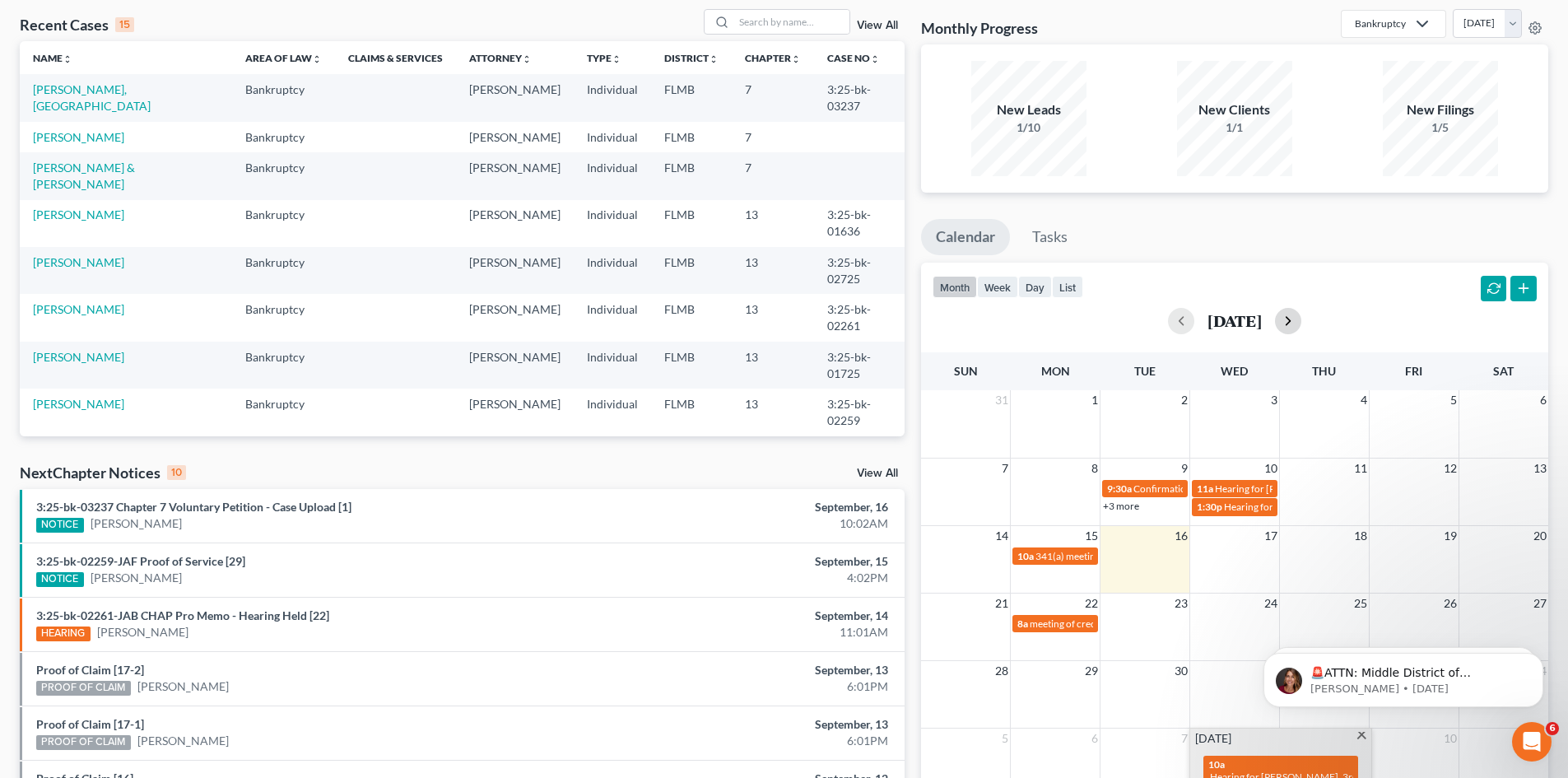
click at [1302, 316] on button "button" at bounding box center [1288, 321] width 26 height 26
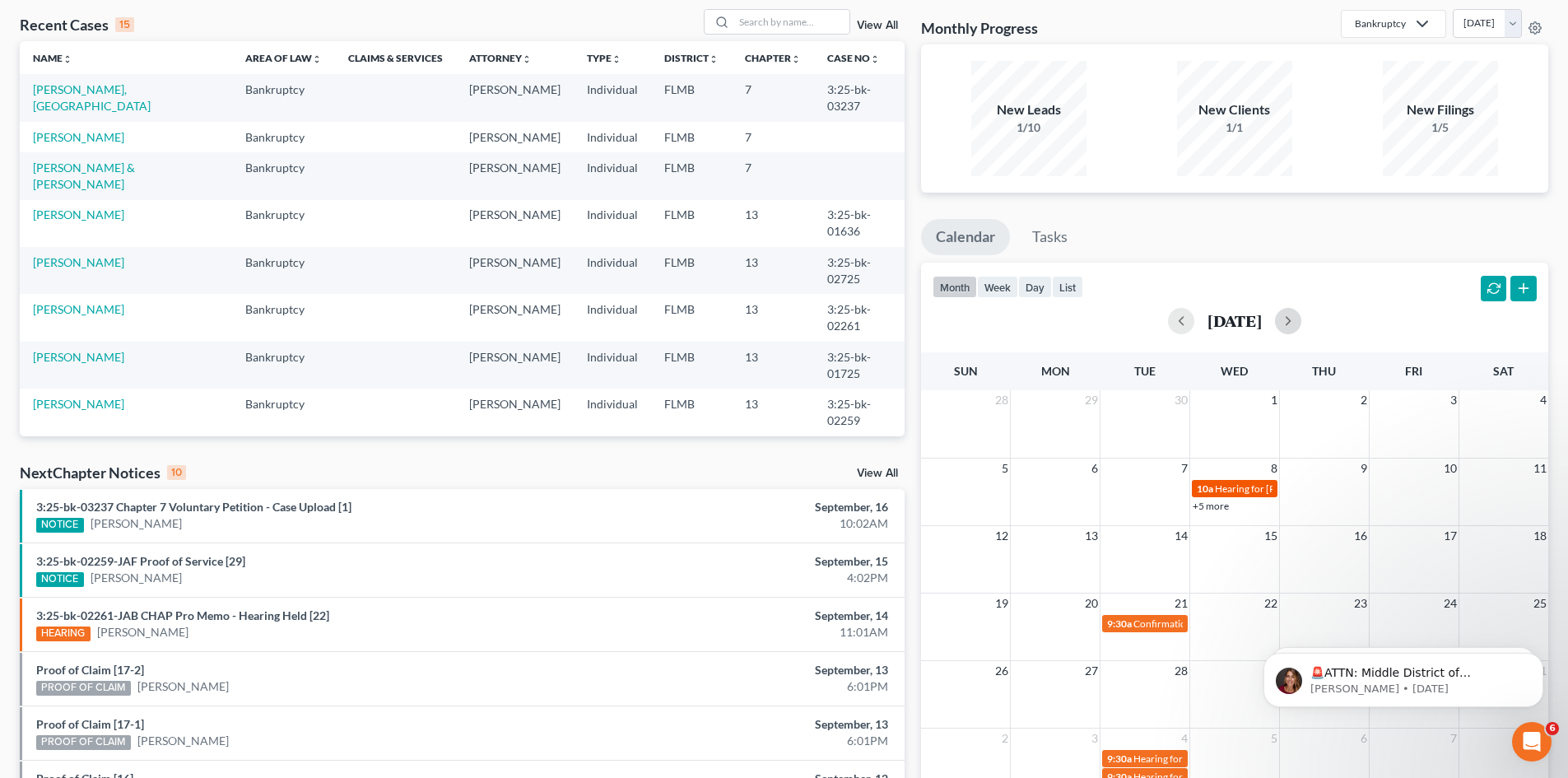
click at [1246, 492] on span "Hearing for [PERSON_NAME], 3rd and [PERSON_NAME]" at bounding box center [1337, 488] width 246 height 13
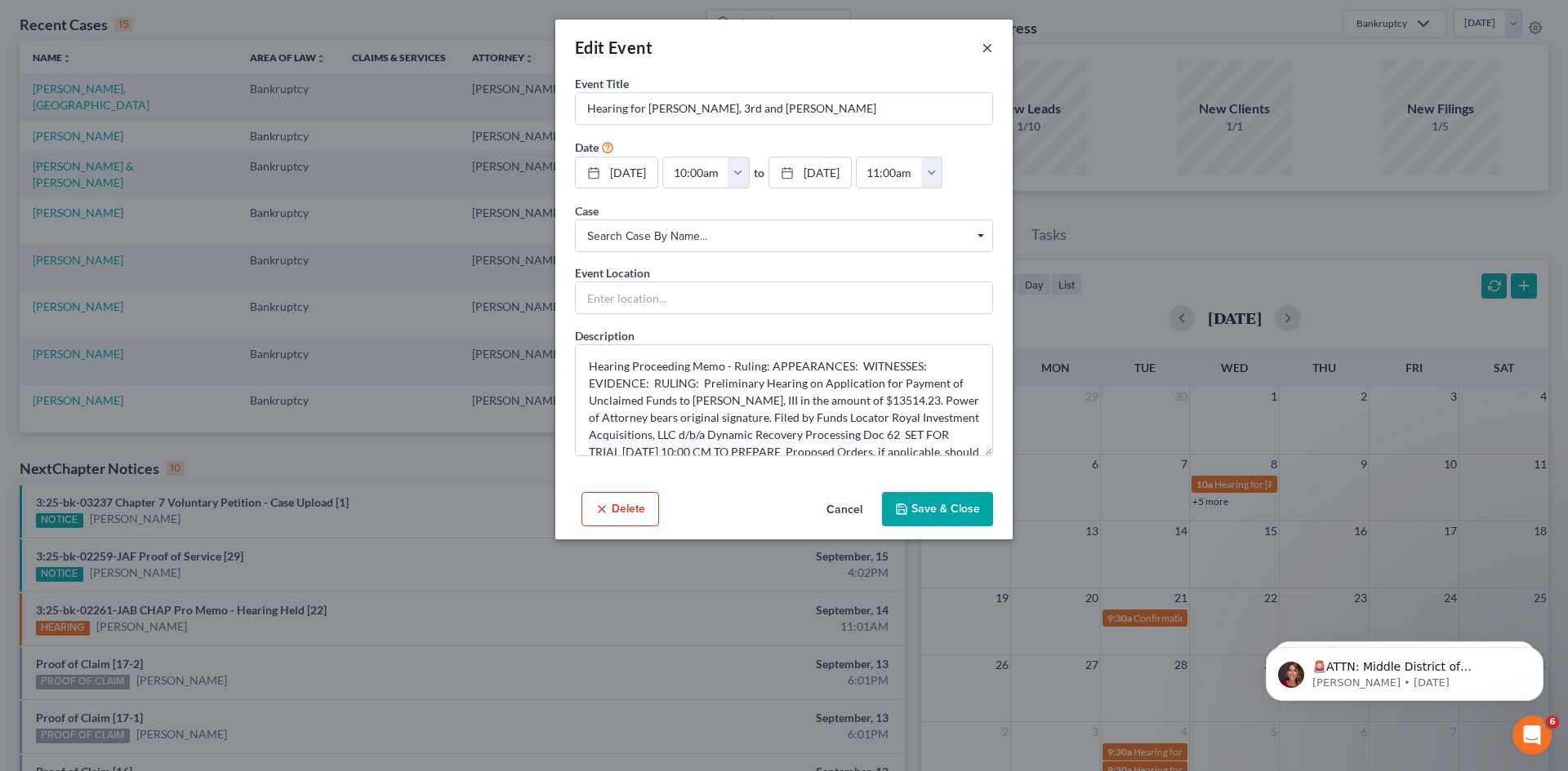
drag, startPoint x: 993, startPoint y: 44, endPoint x: 997, endPoint y: 54, distance: 10.8
click at [993, 44] on button "×" at bounding box center [988, 47] width 12 height 19
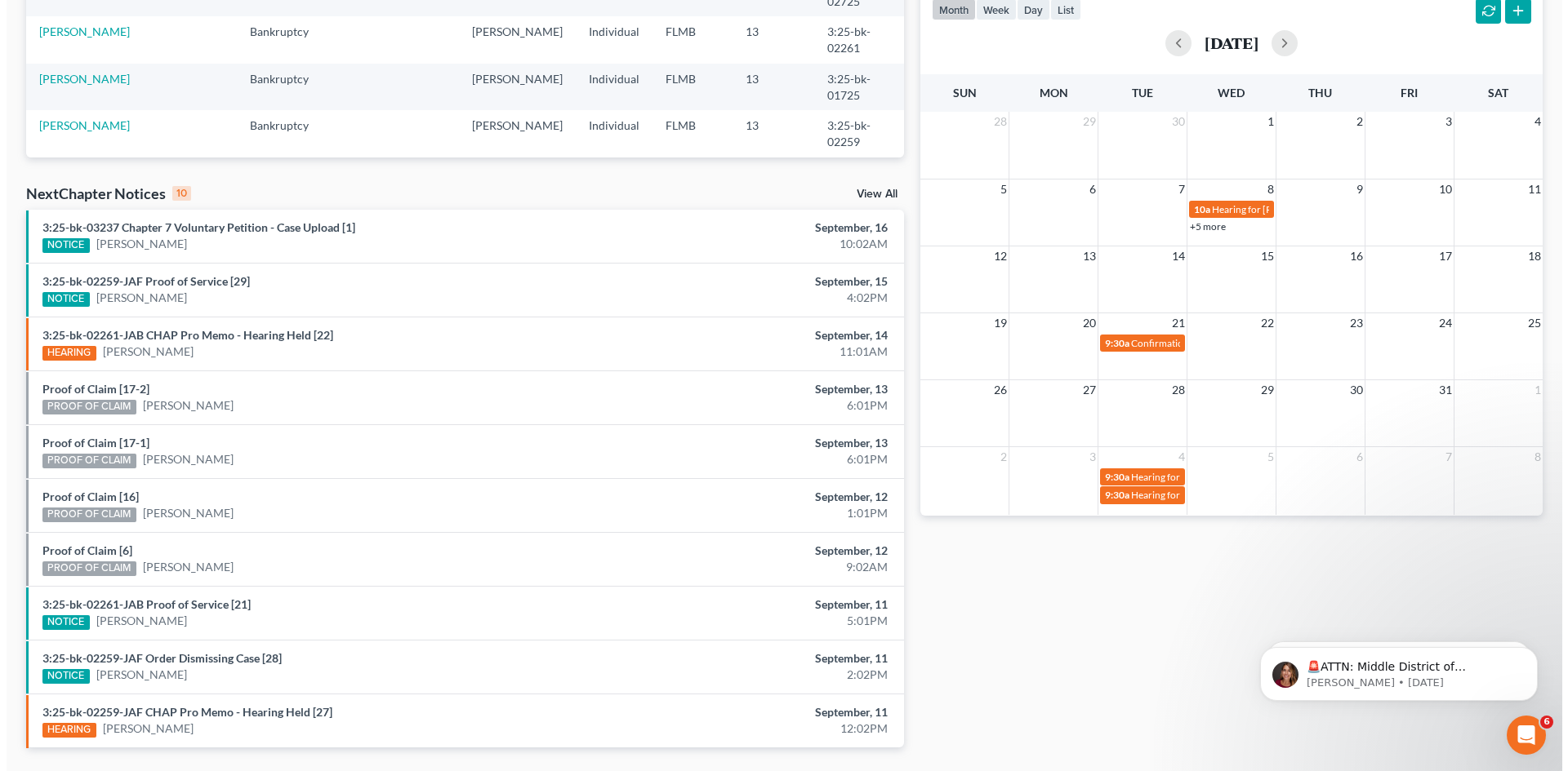
scroll to position [403, 0]
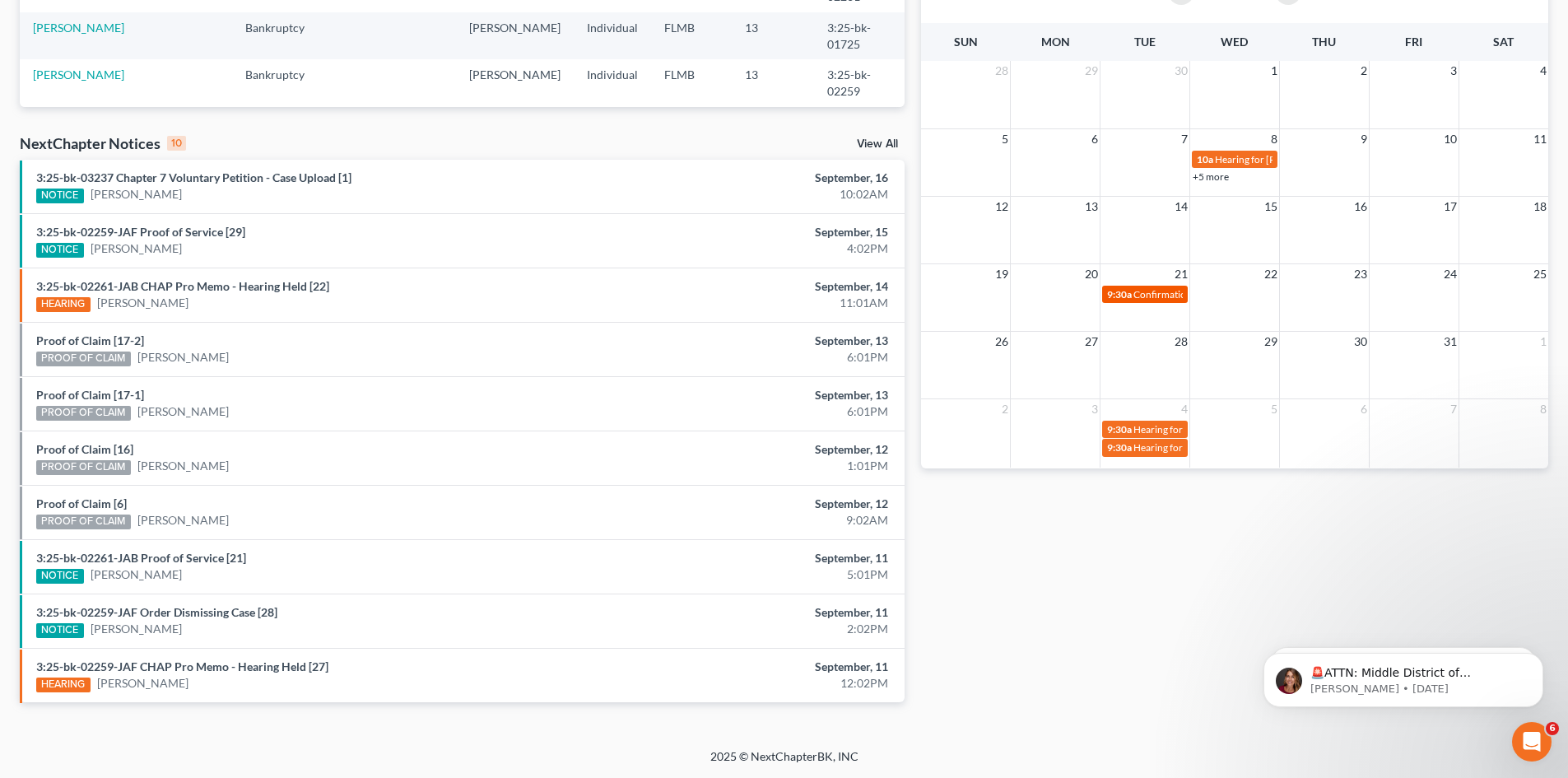
click at [1148, 291] on span "Confirmation hearing for [PERSON_NAME]" at bounding box center [1227, 294] width 187 height 13
select select "Days"
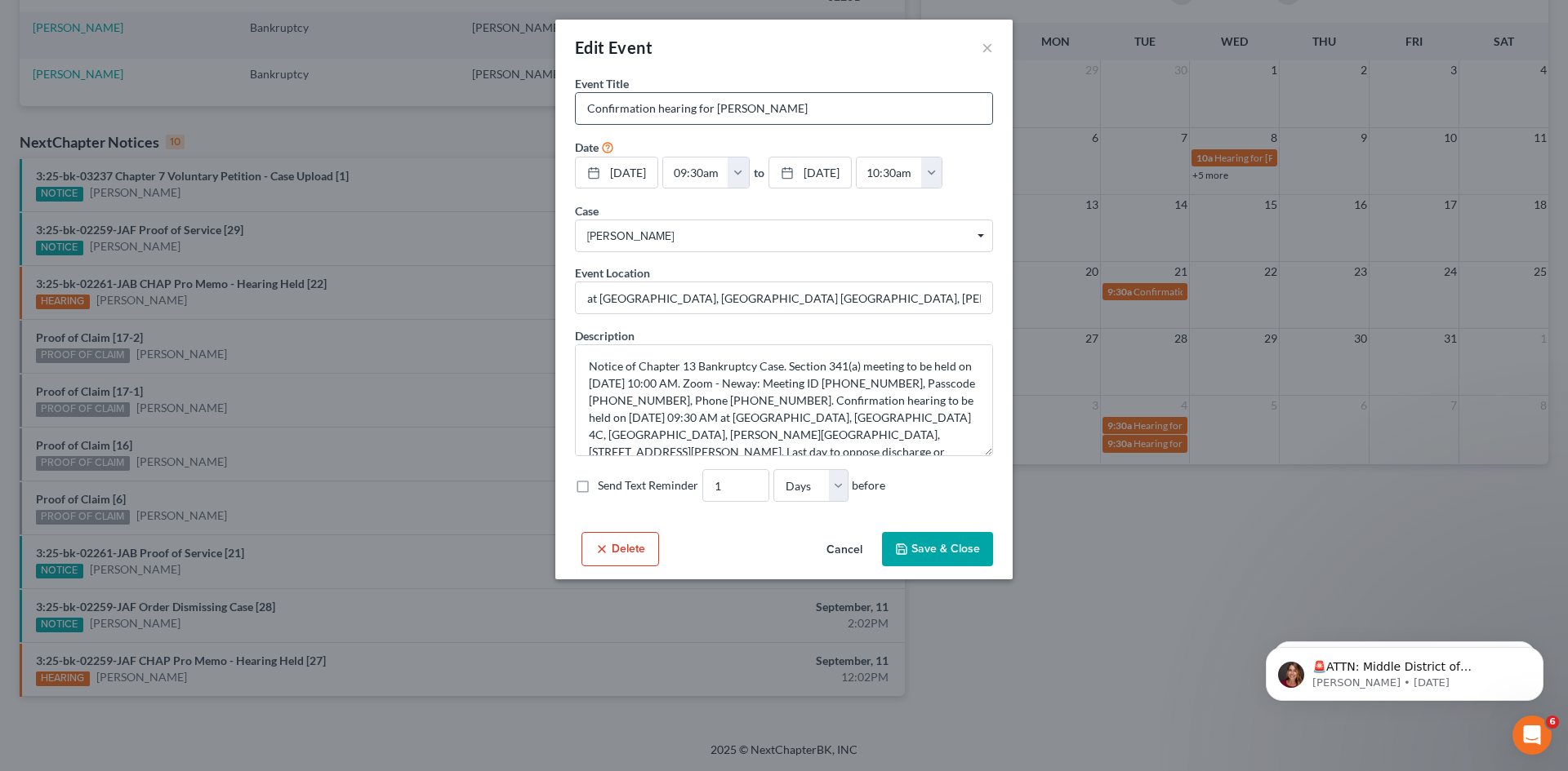
drag, startPoint x: 833, startPoint y: 111, endPoint x: 587, endPoint y: 111, distance: 246.0
click at [587, 111] on input "Confirmation hearing for [PERSON_NAME]" at bounding box center [783, 108] width 416 height 31
drag, startPoint x: 581, startPoint y: 327, endPoint x: 986, endPoint y: 345, distance: 405.4
click at [986, 313] on input "at [GEOGRAPHIC_DATA], [GEOGRAPHIC_DATA] [GEOGRAPHIC_DATA], [PERSON_NAME][GEOGRA…" at bounding box center [783, 297] width 416 height 31
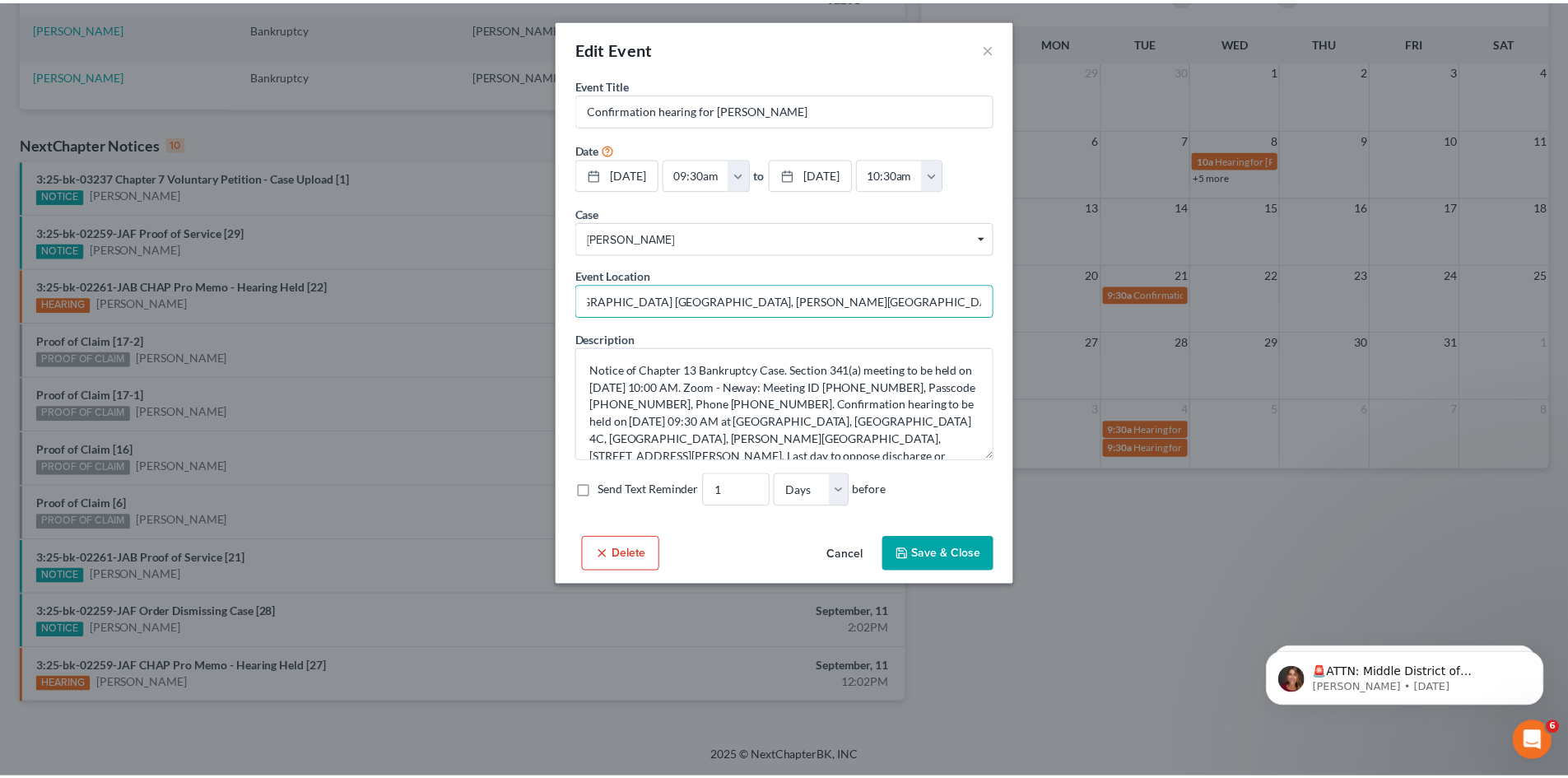
scroll to position [0, 0]
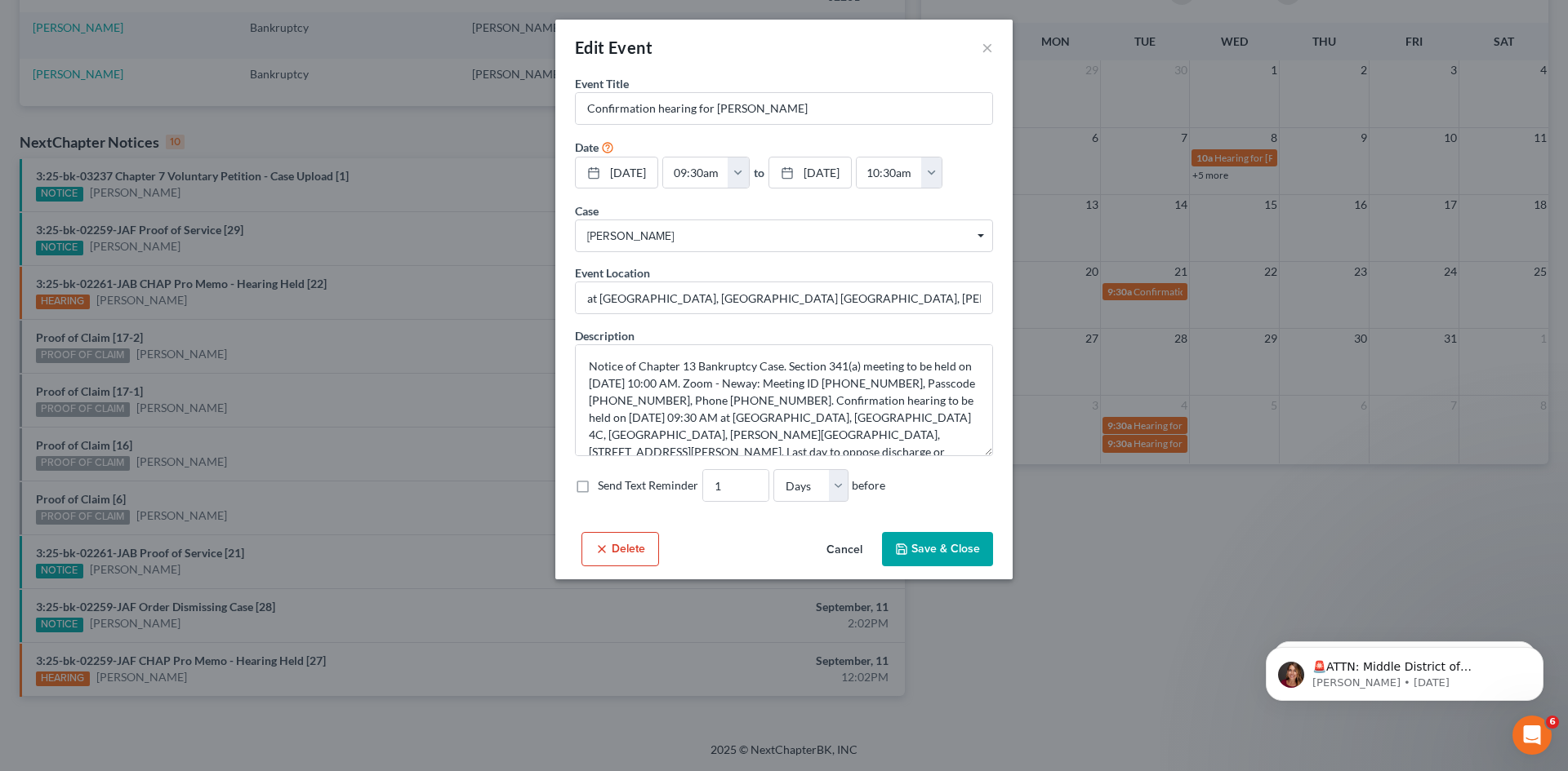
click at [841, 567] on button "Cancel" at bounding box center [844, 550] width 62 height 33
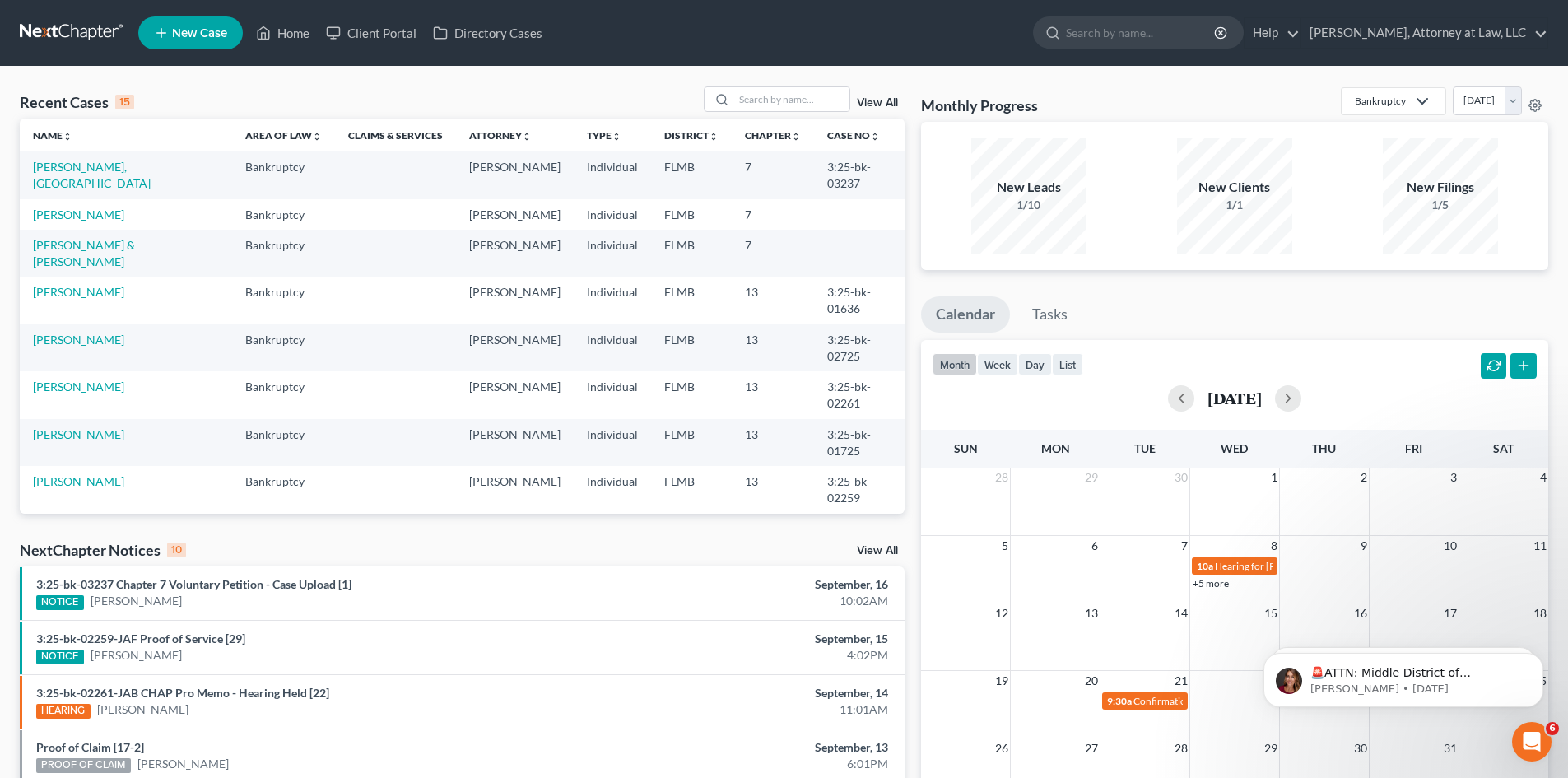
scroll to position [165, 0]
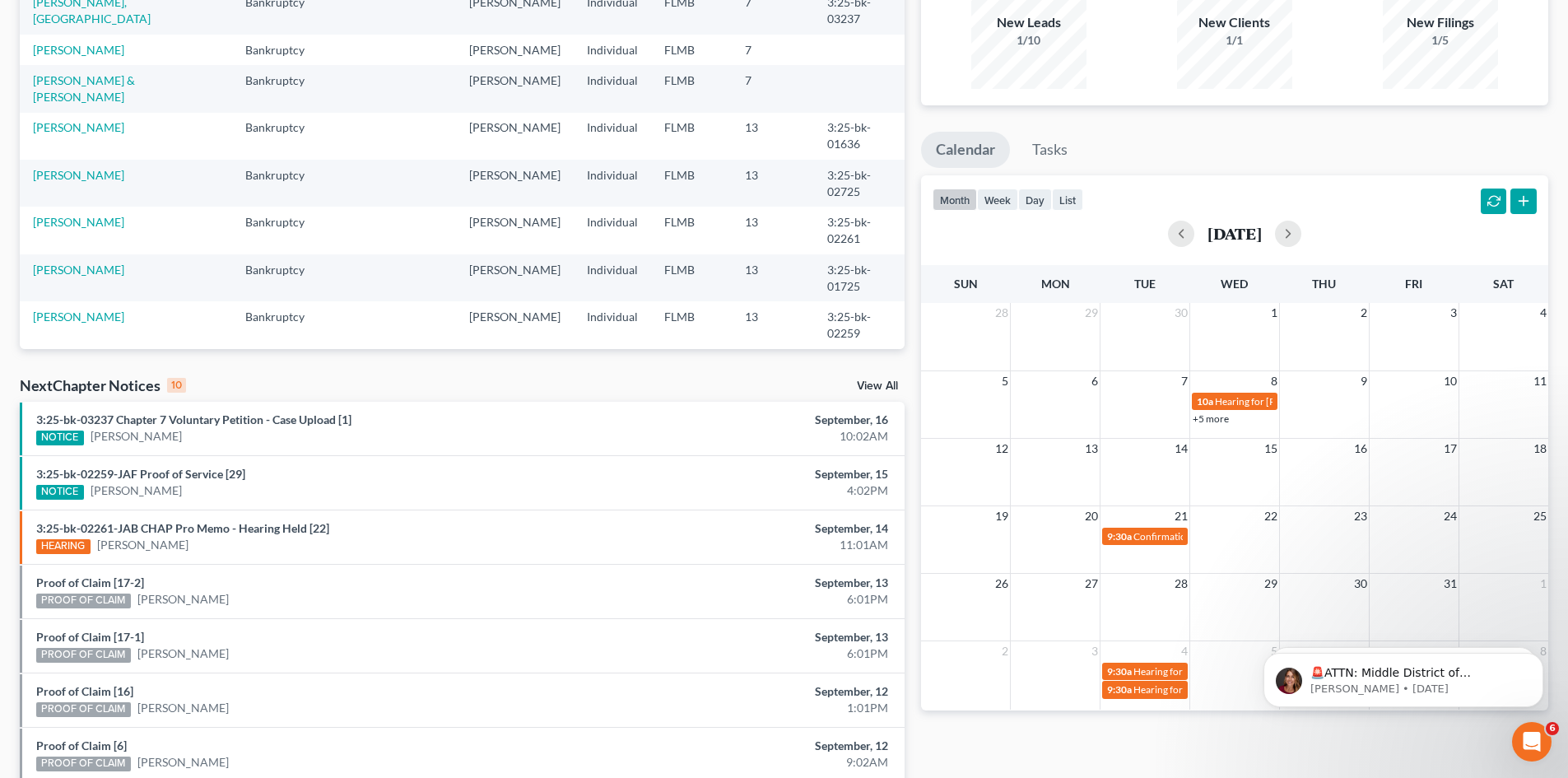
click at [1222, 414] on link "+5 more" at bounding box center [1211, 418] width 36 height 13
click at [1266, 172] on ul "Calendar Tasks" at bounding box center [1234, 154] width 627 height 44
click at [1224, 416] on link "+5 more" at bounding box center [1211, 418] width 36 height 13
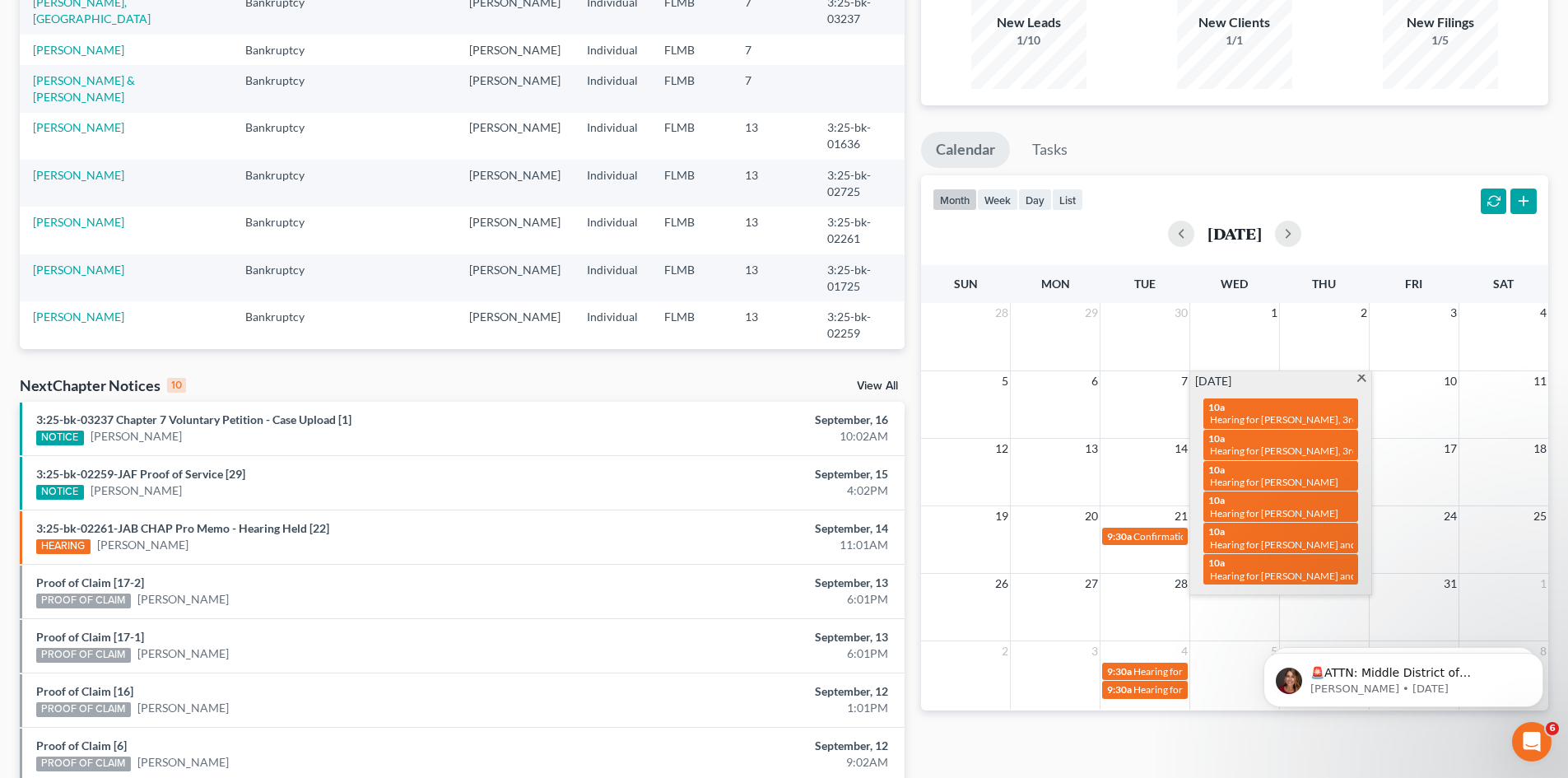
click at [1116, 227] on div "[DATE]" at bounding box center [1235, 233] width 605 height 26
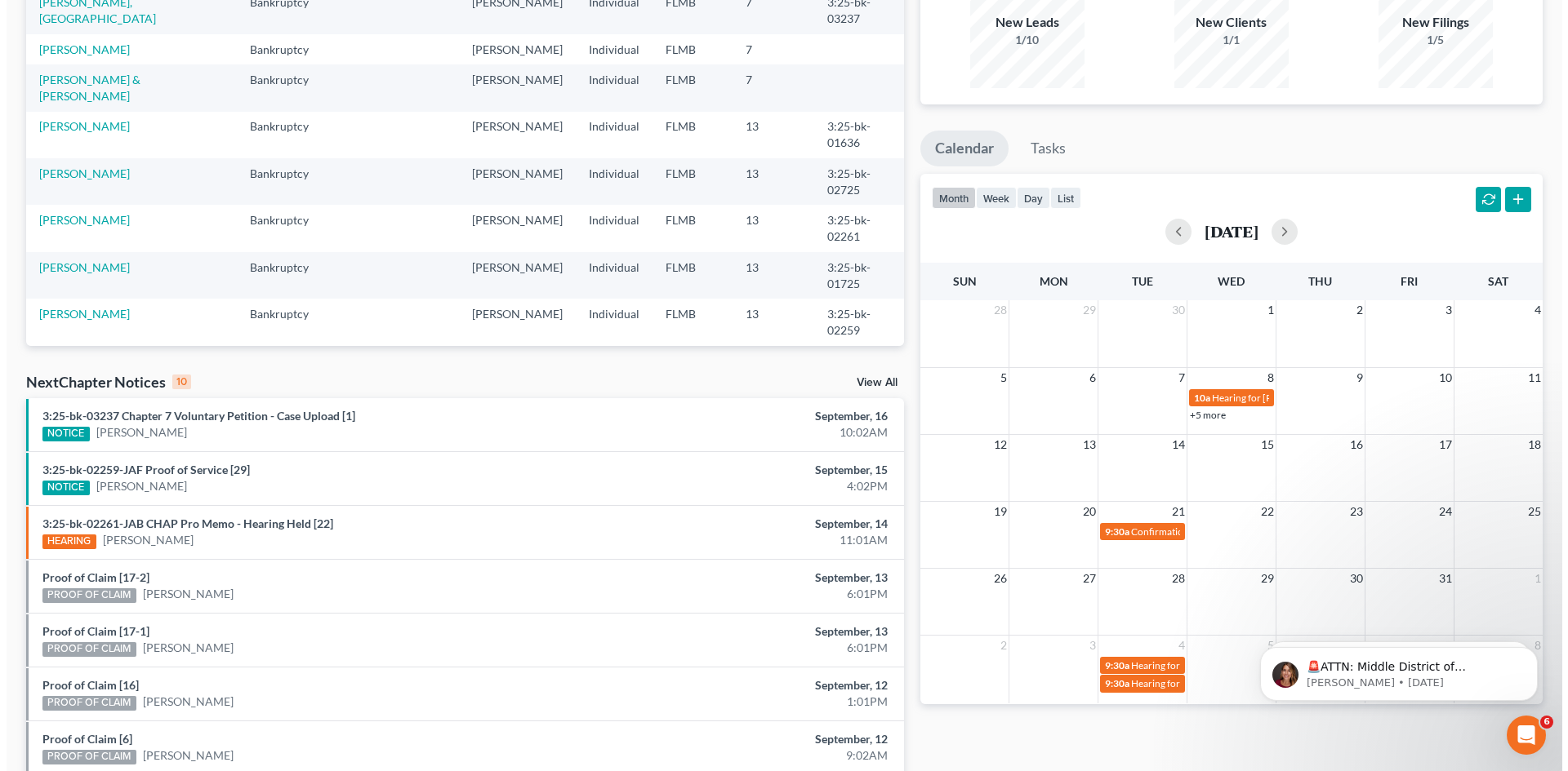
scroll to position [326, 0]
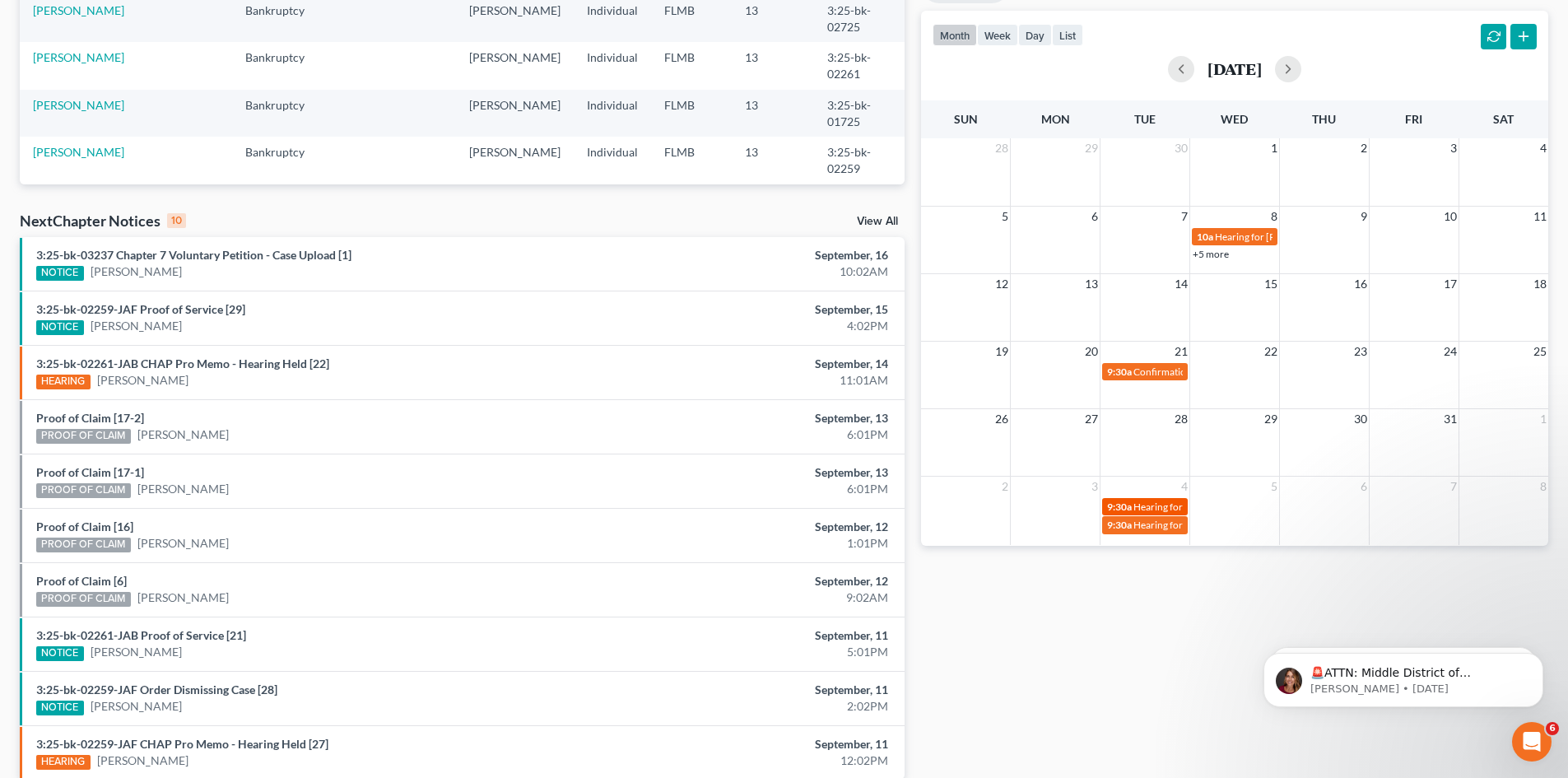
click at [1153, 506] on span "Hearing for [PERSON_NAME]" at bounding box center [1198, 507] width 128 height 13
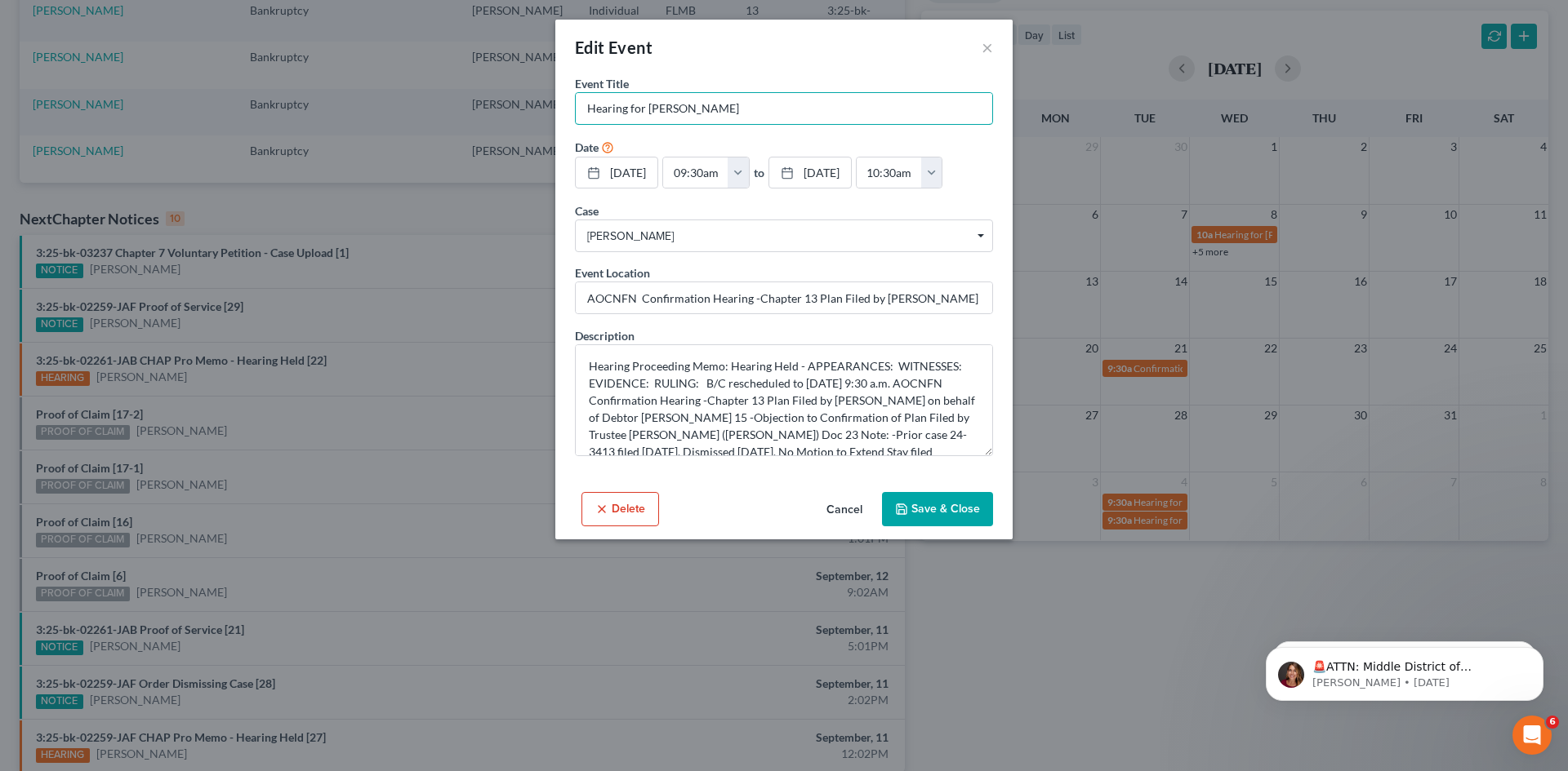
drag, startPoint x: 749, startPoint y: 104, endPoint x: 591, endPoint y: 116, distance: 158.5
click at [573, 115] on div "Event Title * Hearing for [PERSON_NAME] Date [DATE] close Date [DATE] Time 12:0…" at bounding box center [784, 280] width 457 height 410
drag, startPoint x: 588, startPoint y: 296, endPoint x: 976, endPoint y: 293, distance: 388.0
click at [976, 293] on input "AOCNFN Confirmation Hearing -Chapter 13 Plan Filed by [PERSON_NAME] on behalf o…" at bounding box center [783, 297] width 416 height 31
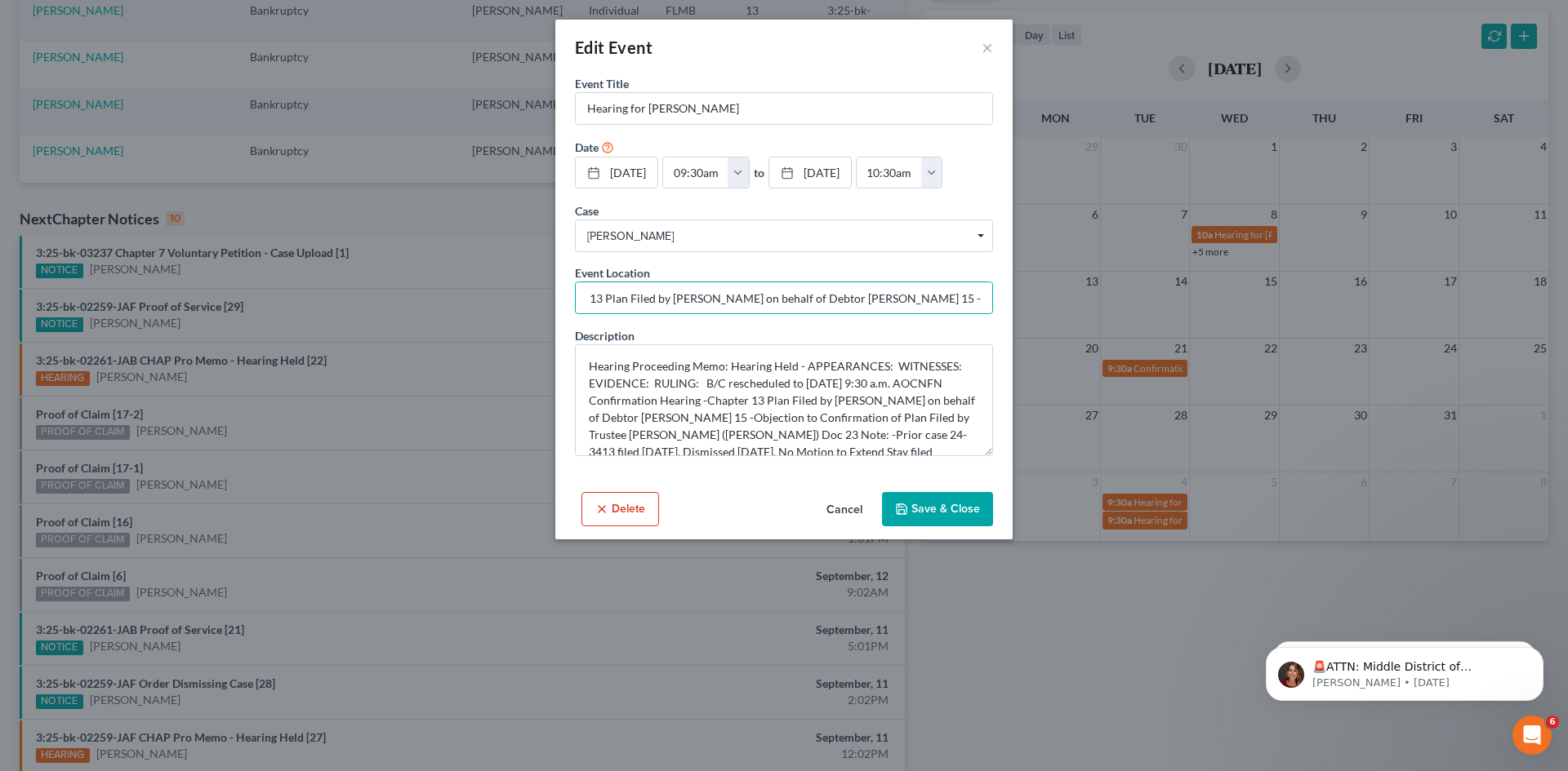
drag, startPoint x: 982, startPoint y: 293, endPoint x: 752, endPoint y: 265, distance: 231.7
click at [752, 265] on div "Event Location AOCNFN Confirmation Hearing -Chapter 13 Plan Filed by [PERSON_NA…" at bounding box center [783, 289] width 418 height 49
drag, startPoint x: 580, startPoint y: 296, endPoint x: 987, endPoint y: 301, distance: 407.0
click at [987, 301] on input "AOCNFN Confirmation Hearing -Chapter 13 Plan Filed by [PERSON_NAME] on behalf o…" at bounding box center [783, 297] width 416 height 31
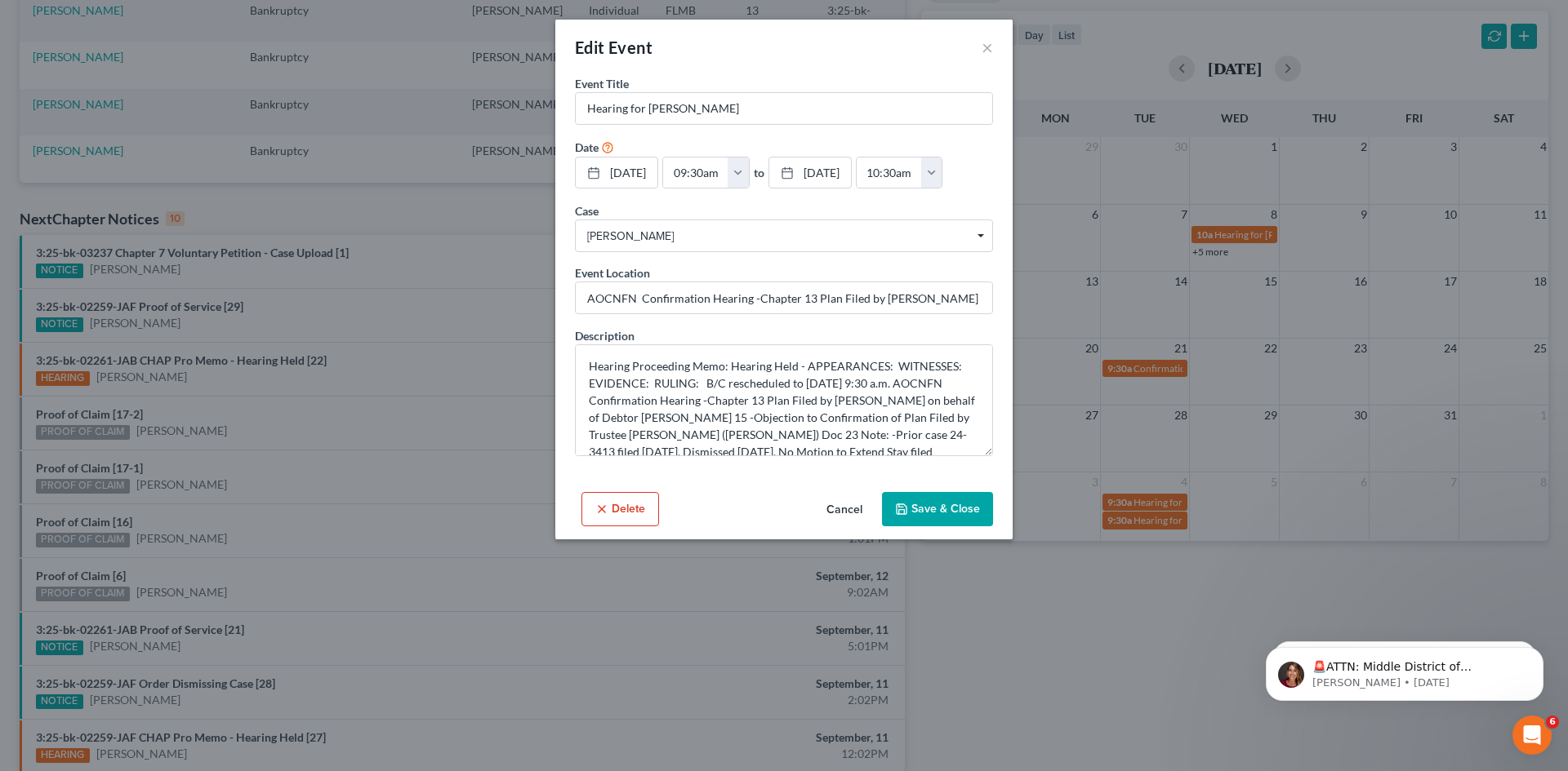
click at [838, 505] on button "Cancel" at bounding box center [844, 510] width 62 height 33
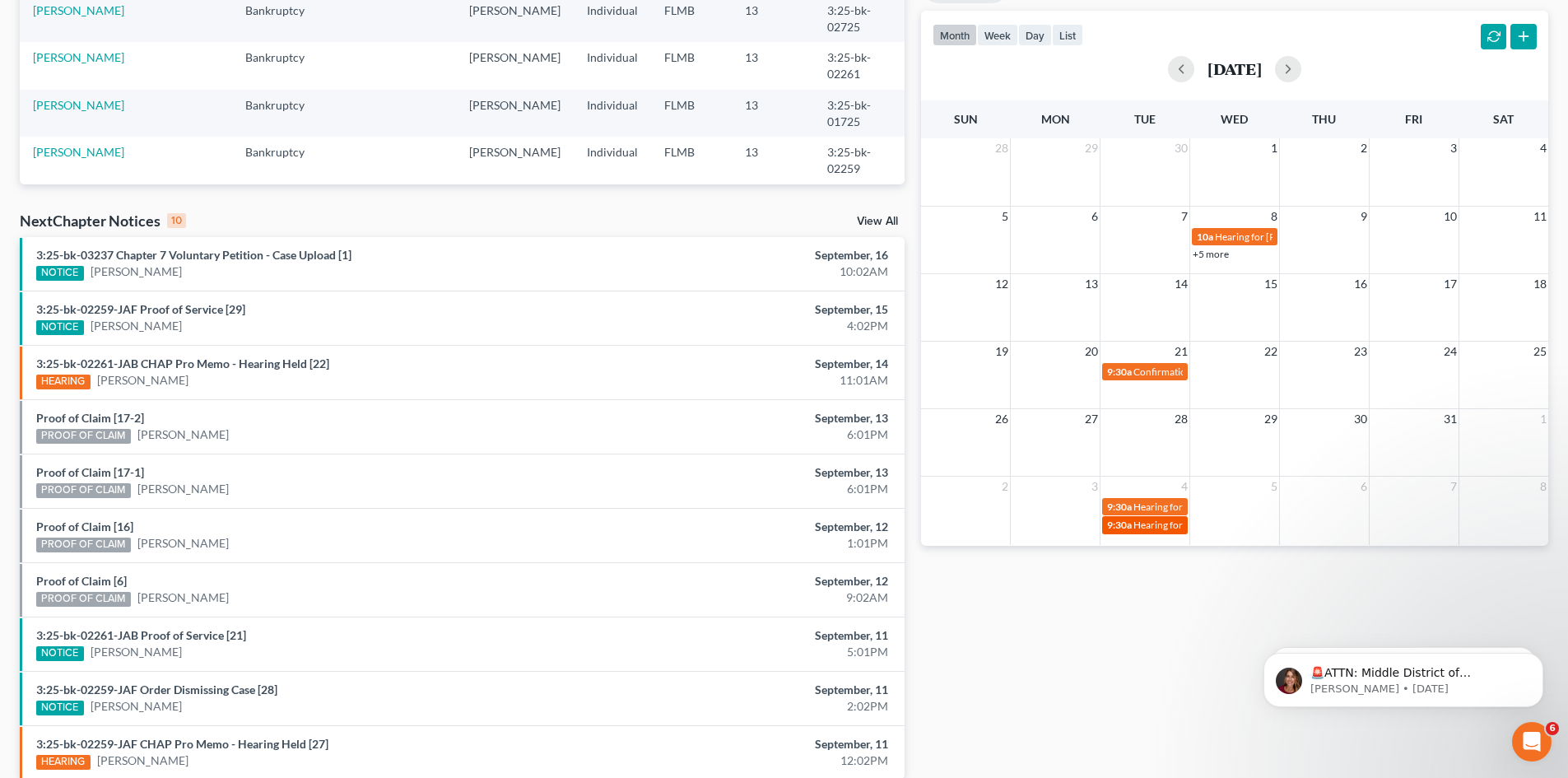
click at [1132, 530] on div "9:30a Hearing for [PERSON_NAME]" at bounding box center [1145, 525] width 76 height 13
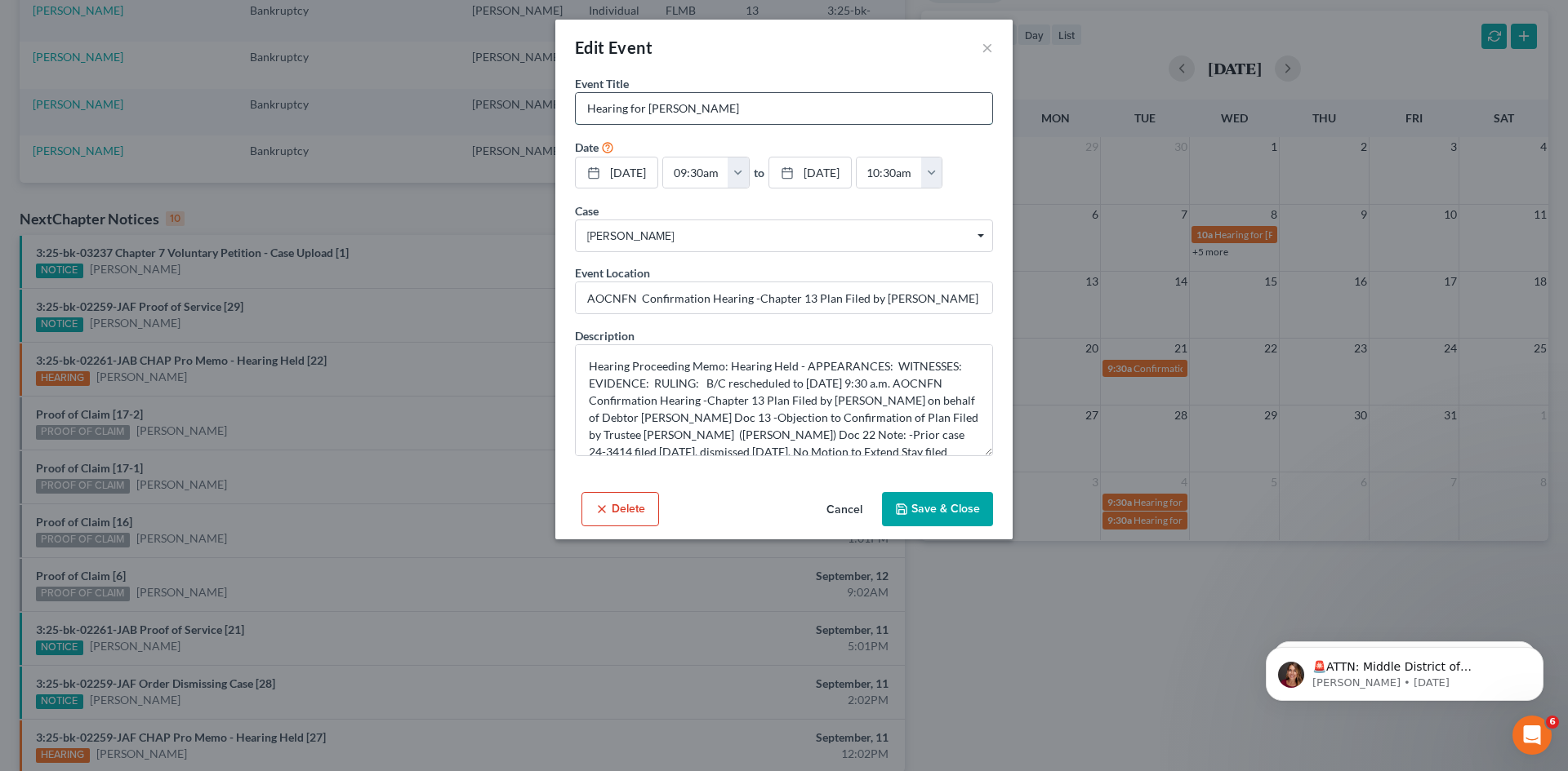
drag, startPoint x: 730, startPoint y: 113, endPoint x: 583, endPoint y: 116, distance: 147.0
click at [583, 116] on input "Hearing for [PERSON_NAME]" at bounding box center [783, 108] width 416 height 31
drag, startPoint x: 585, startPoint y: 301, endPoint x: 986, endPoint y: 303, distance: 401.0
click at [986, 303] on input "AOCNFN Confirmation Hearing -Chapter 13 Plan Filed by [PERSON_NAME] on behalf o…" at bounding box center [783, 297] width 416 height 31
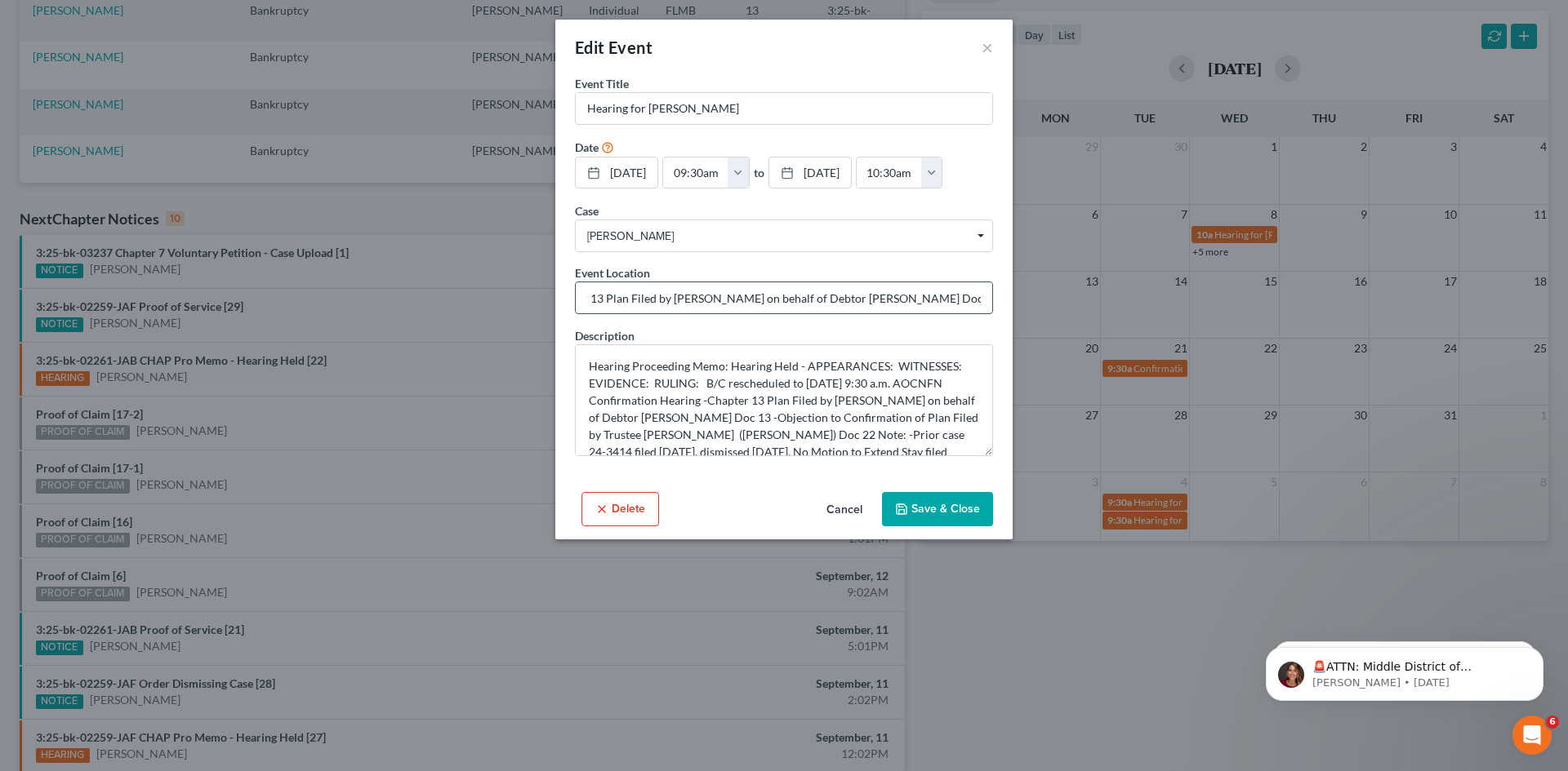
paste input "Hearing for [PERSON_NAME]"
type input "Hearing for [PERSON_NAME]"
drag, startPoint x: 838, startPoint y: 510, endPoint x: 874, endPoint y: 541, distance: 47.5
click at [838, 510] on button "Cancel" at bounding box center [844, 510] width 62 height 33
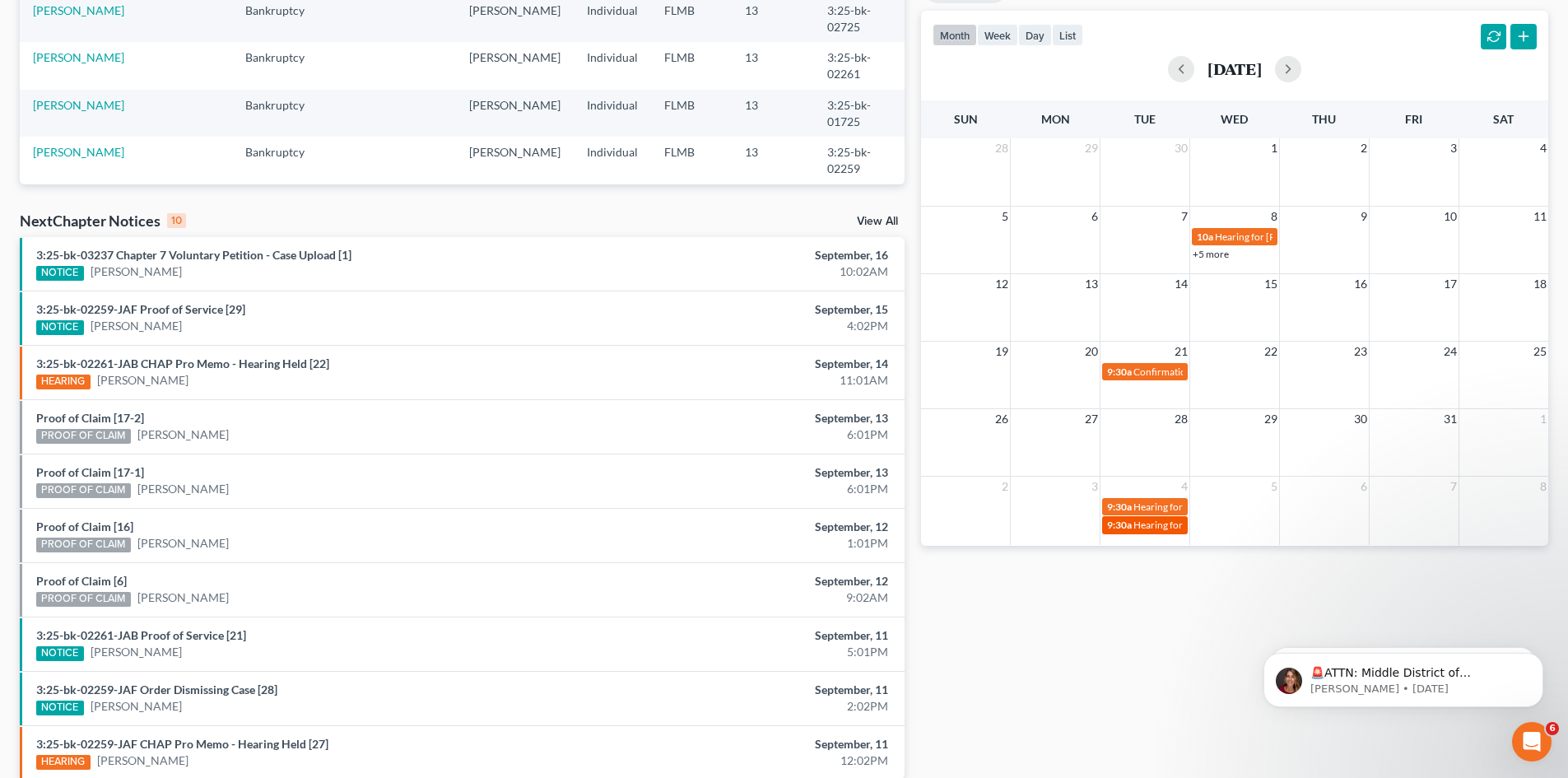
click at [1148, 533] on link "9:30a Hearing for [PERSON_NAME]" at bounding box center [1145, 525] width 85 height 17
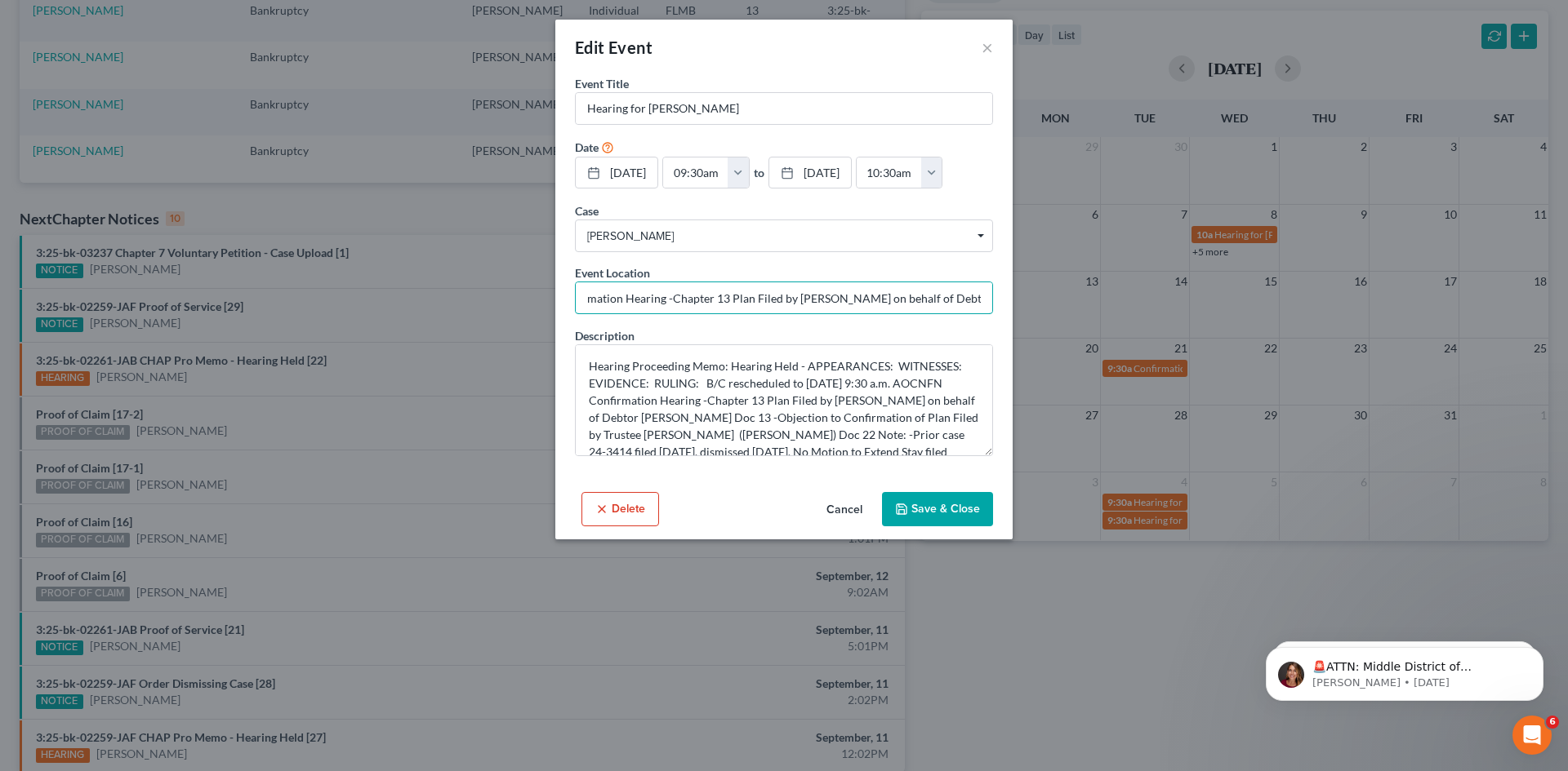
scroll to position [0, 214]
drag, startPoint x: 584, startPoint y: 297, endPoint x: 985, endPoint y: 301, distance: 401.0
click at [985, 301] on input "AOCNFN Confirmation Hearing -Chapter 13 Plan Filed by [PERSON_NAME] on behalf o…" at bounding box center [783, 297] width 416 height 31
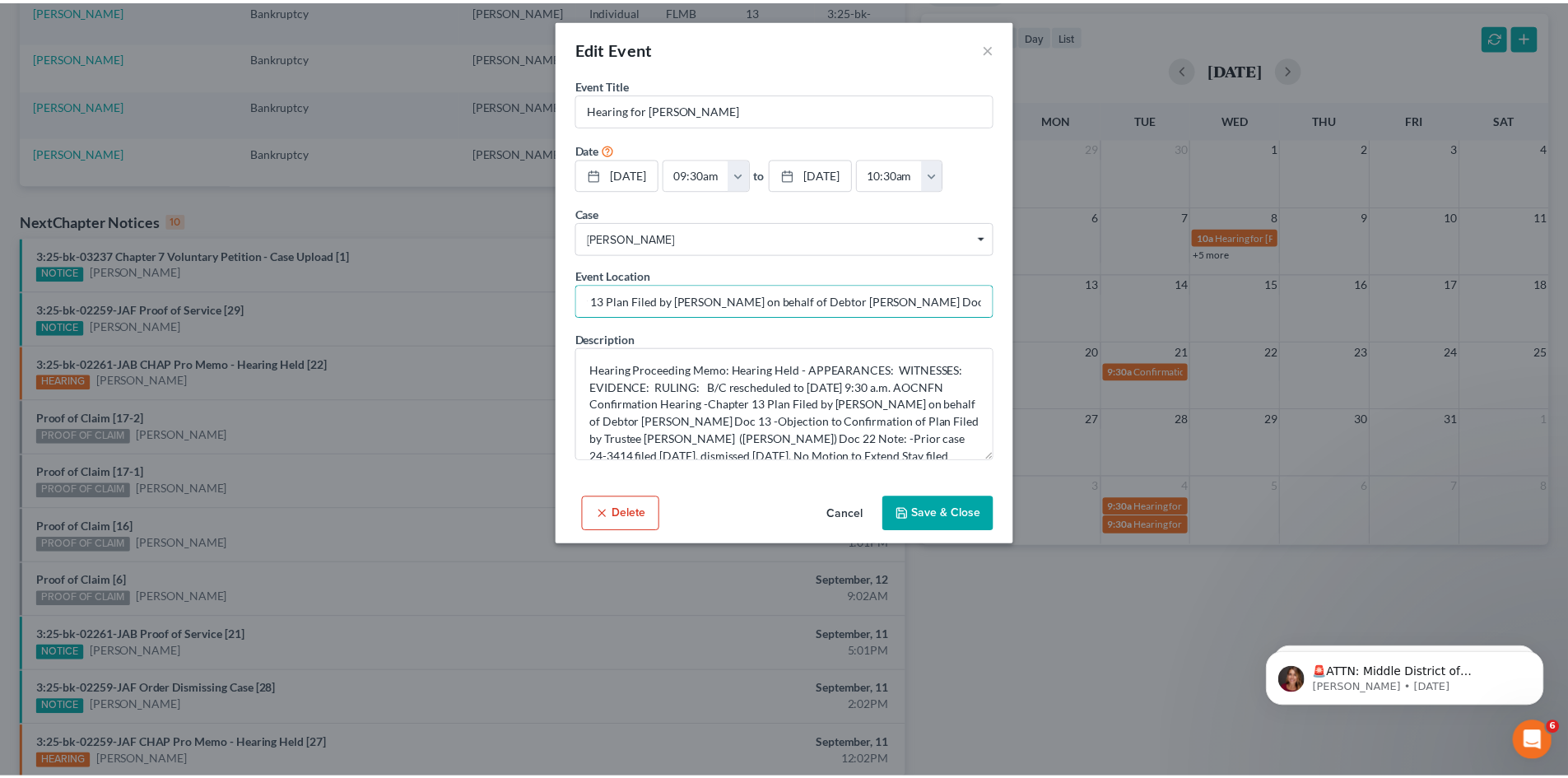
scroll to position [0, 0]
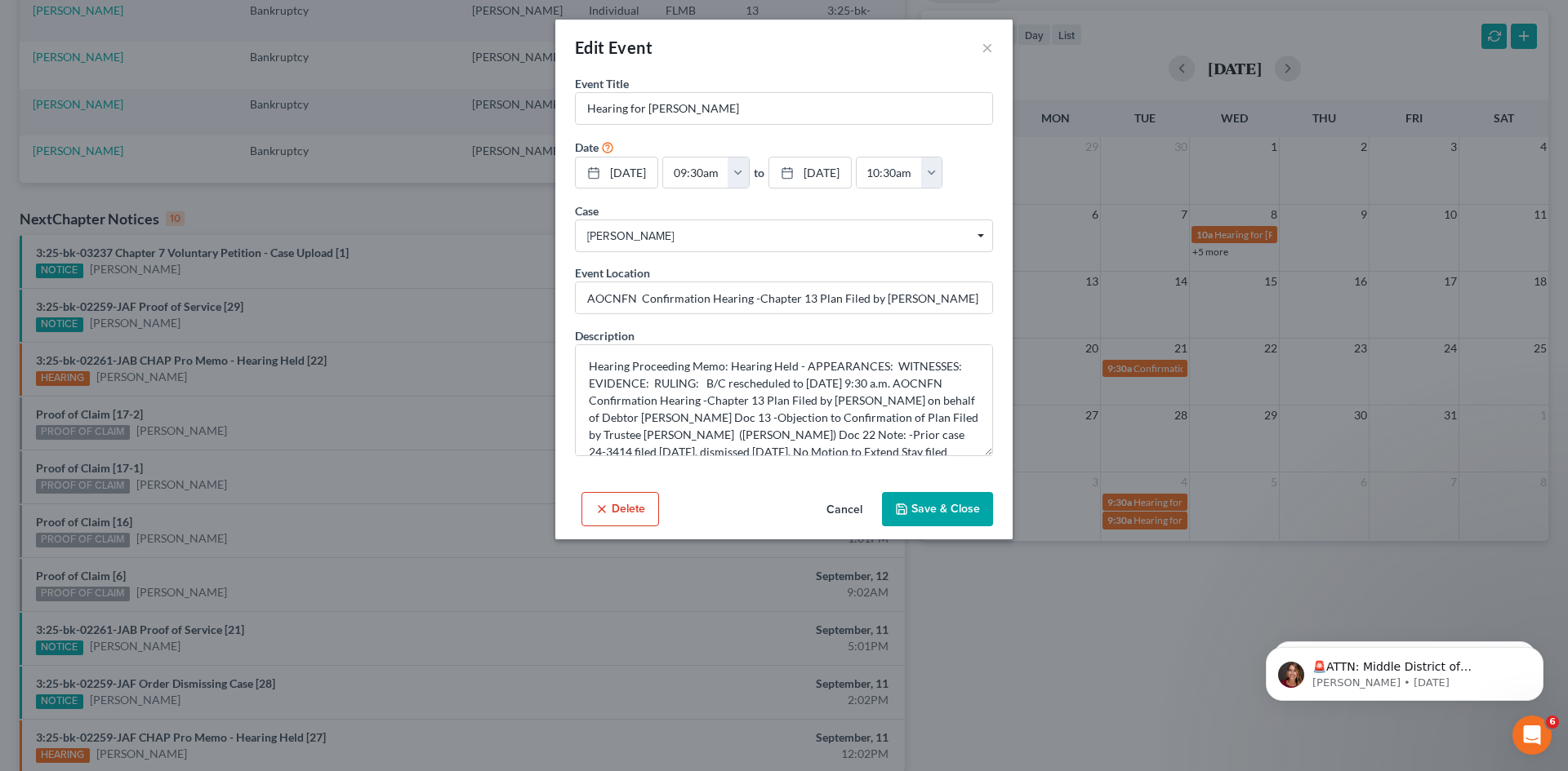
click at [848, 511] on button "Cancel" at bounding box center [844, 510] width 62 height 33
